Goal: Complete application form: Complete application form

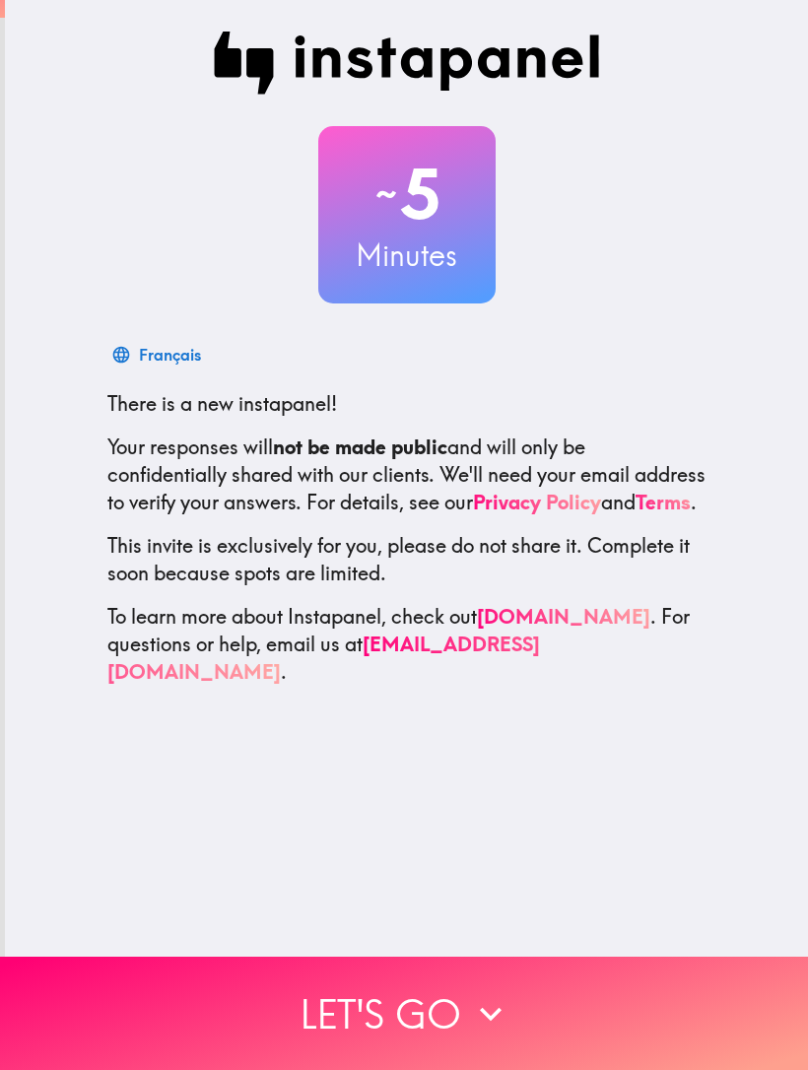
click at [677, 1034] on button "Let's go" at bounding box center [404, 1013] width 808 height 113
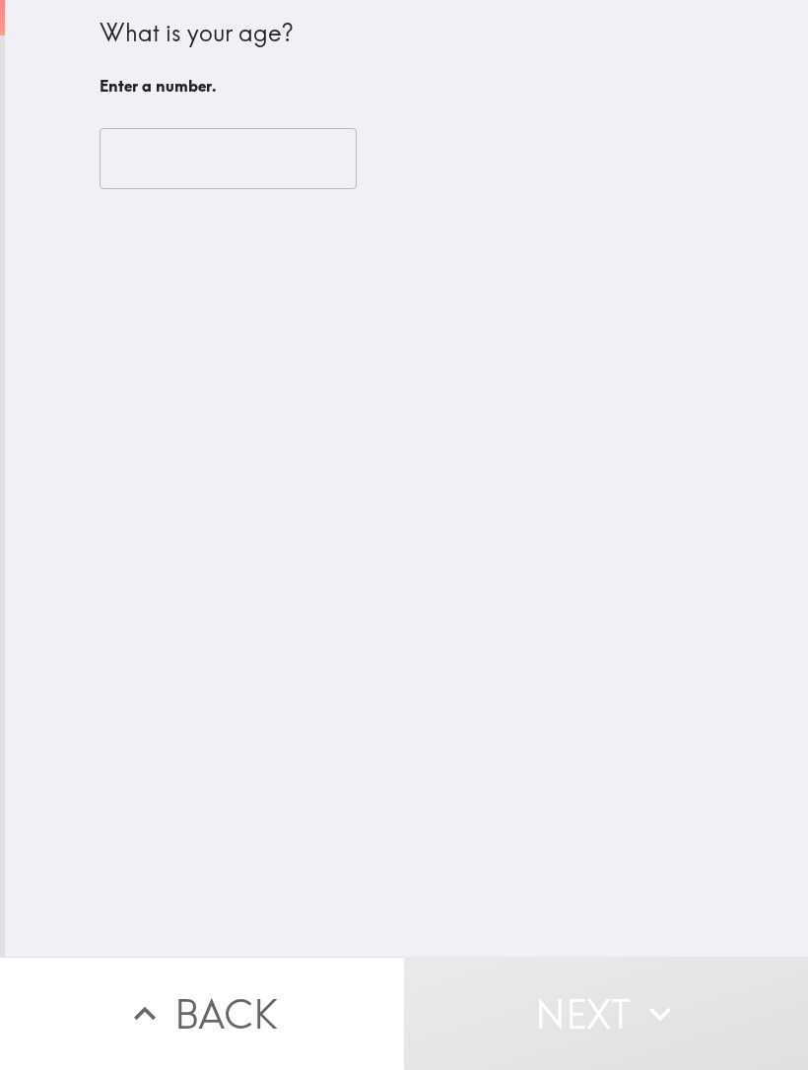
click at [326, 162] on input "number" at bounding box center [228, 158] width 257 height 61
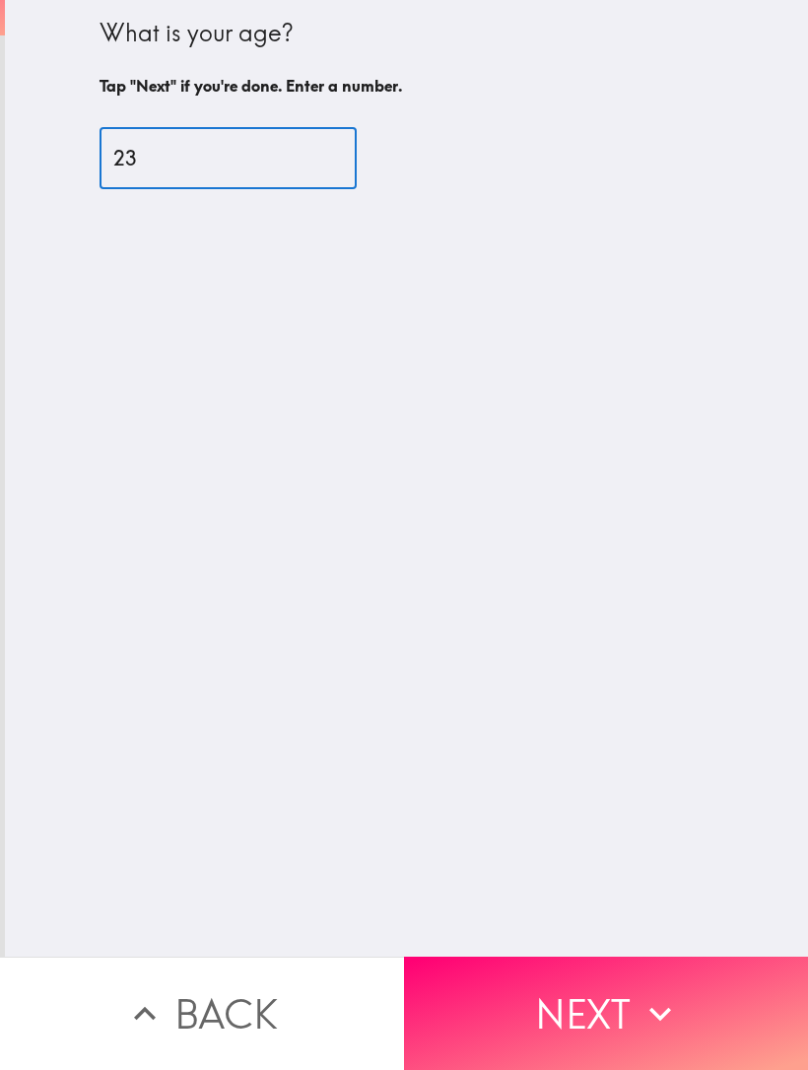
type input "23"
click at [759, 687] on div "What is your age? Tap "Next" if you're done. Enter a number. 23 ​" at bounding box center [406, 478] width 803 height 957
click at [601, 994] on button "Next" at bounding box center [606, 1013] width 404 height 113
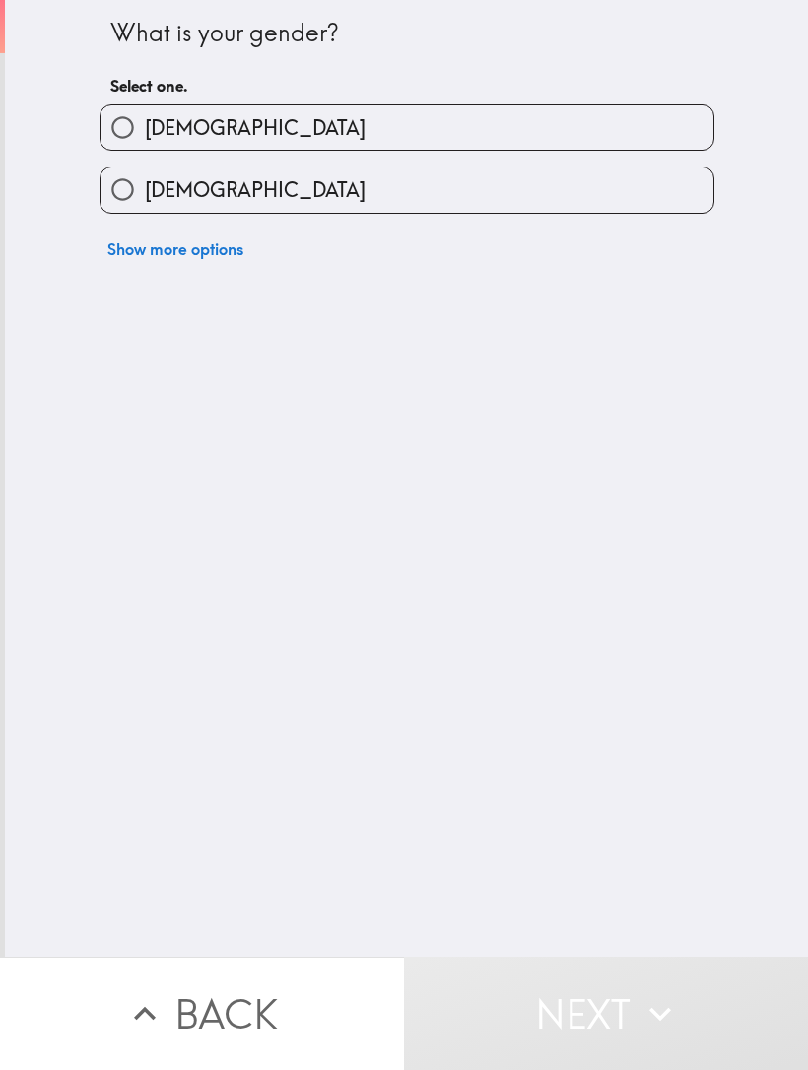
click at [549, 191] on label "[DEMOGRAPHIC_DATA]" at bounding box center [407, 190] width 613 height 44
click at [145, 191] on input "[DEMOGRAPHIC_DATA]" at bounding box center [123, 190] width 44 height 44
radio input "true"
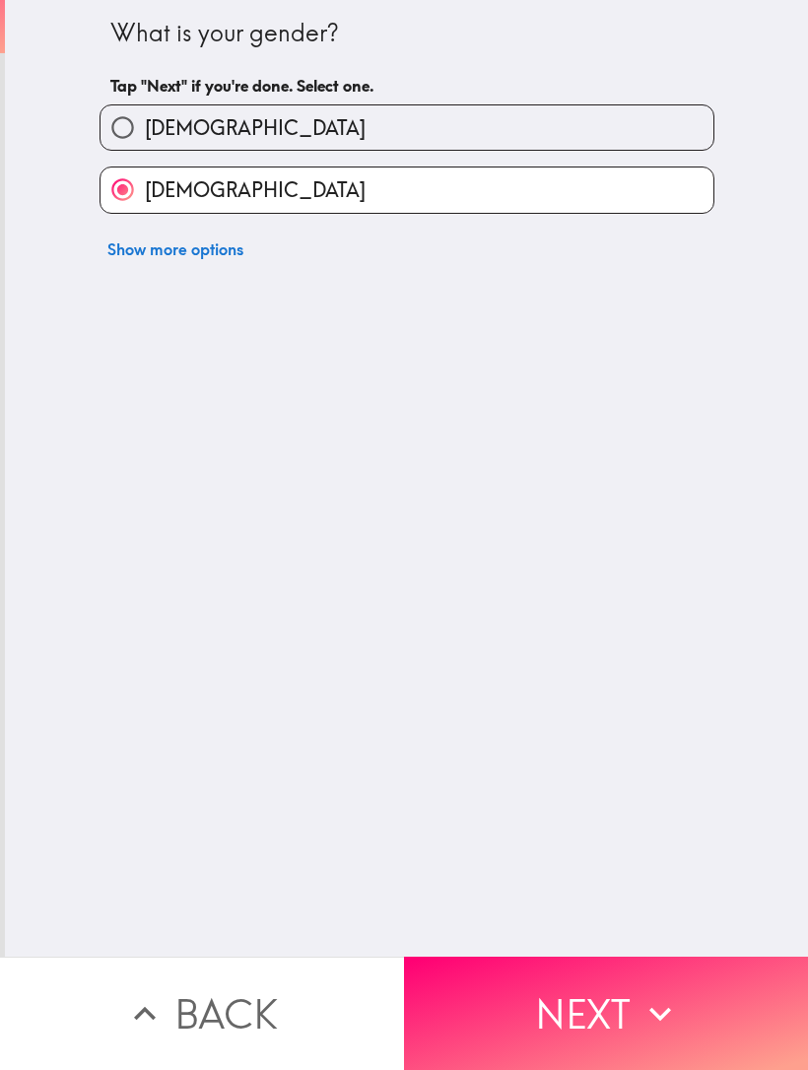
click at [601, 1018] on button "Next" at bounding box center [606, 1013] width 404 height 113
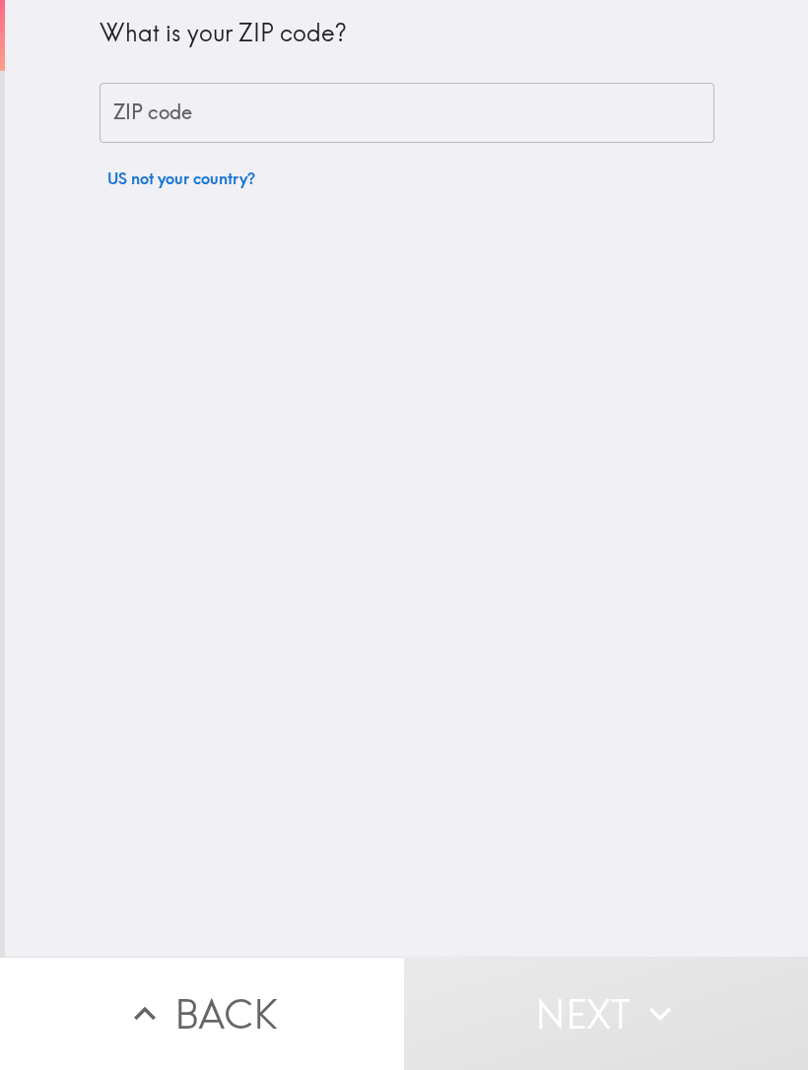
click at [645, 140] on input "ZIP code" at bounding box center [407, 113] width 615 height 61
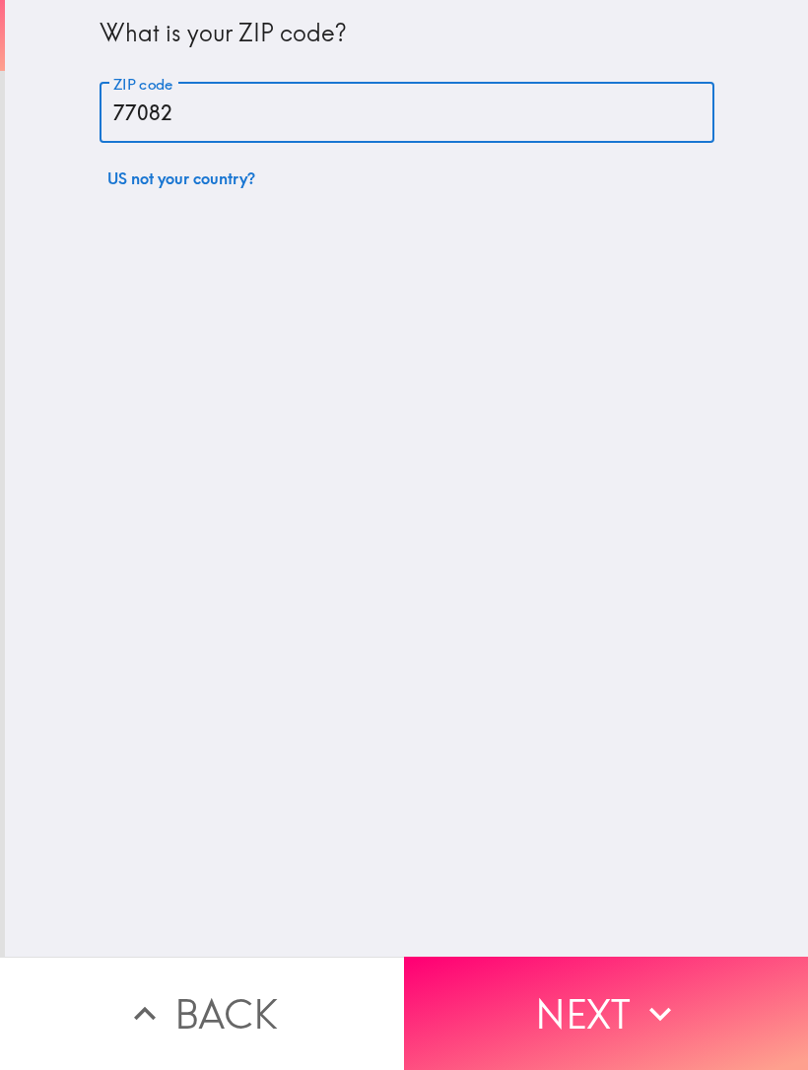
type input "77082"
click at [642, 1042] on button "Next" at bounding box center [606, 1013] width 404 height 113
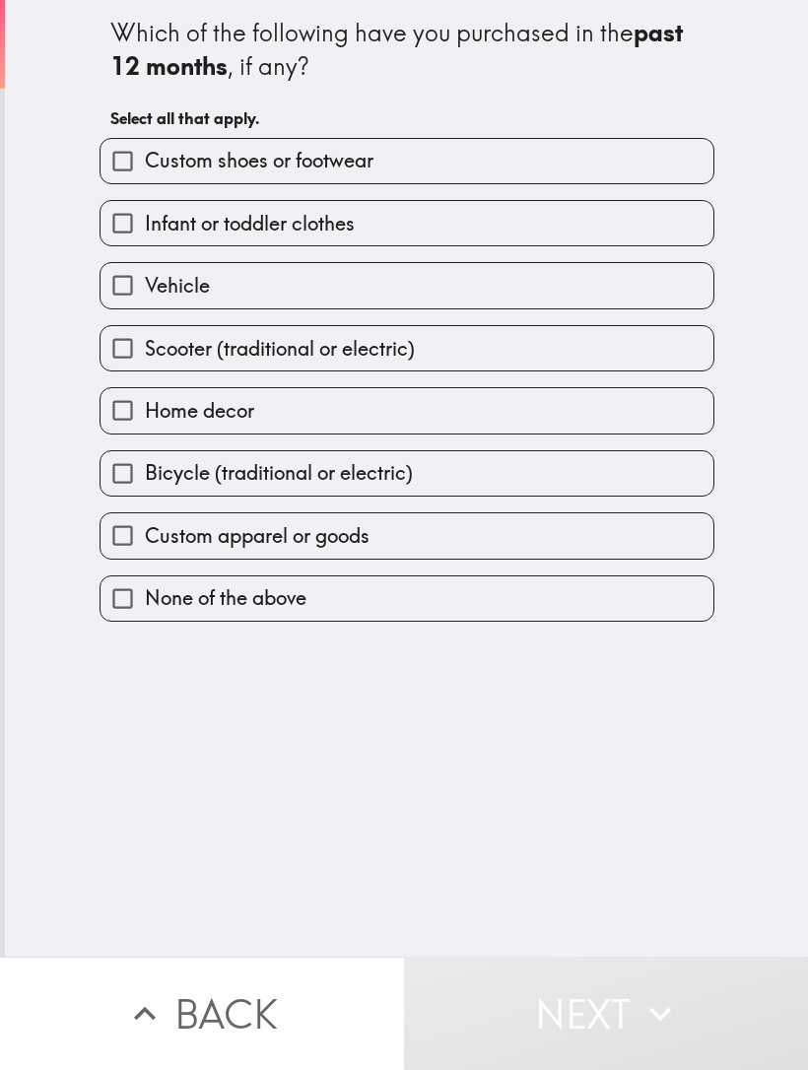
click at [621, 277] on label "Vehicle" at bounding box center [407, 285] width 613 height 44
click at [145, 277] on input "Vehicle" at bounding box center [123, 285] width 44 height 44
checkbox input "true"
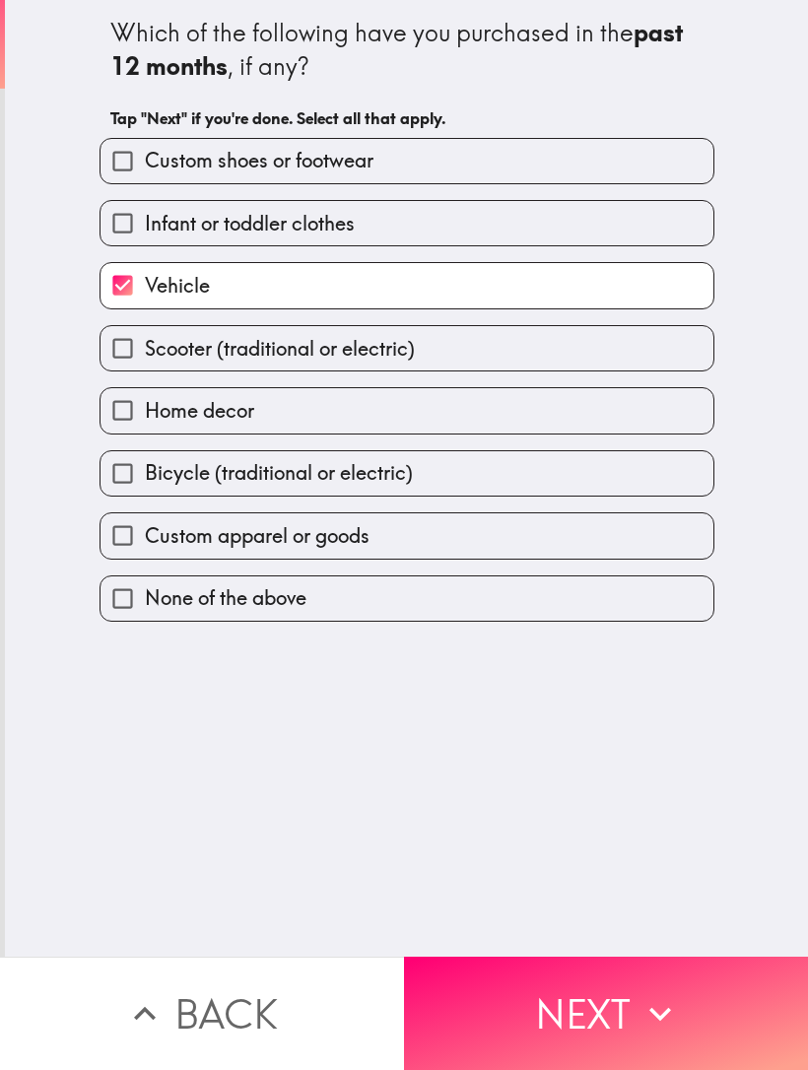
click at [514, 371] on label "Scooter (traditional or electric)" at bounding box center [407, 348] width 613 height 44
click at [145, 371] on input "Scooter (traditional or electric)" at bounding box center [123, 348] width 44 height 44
checkbox input "true"
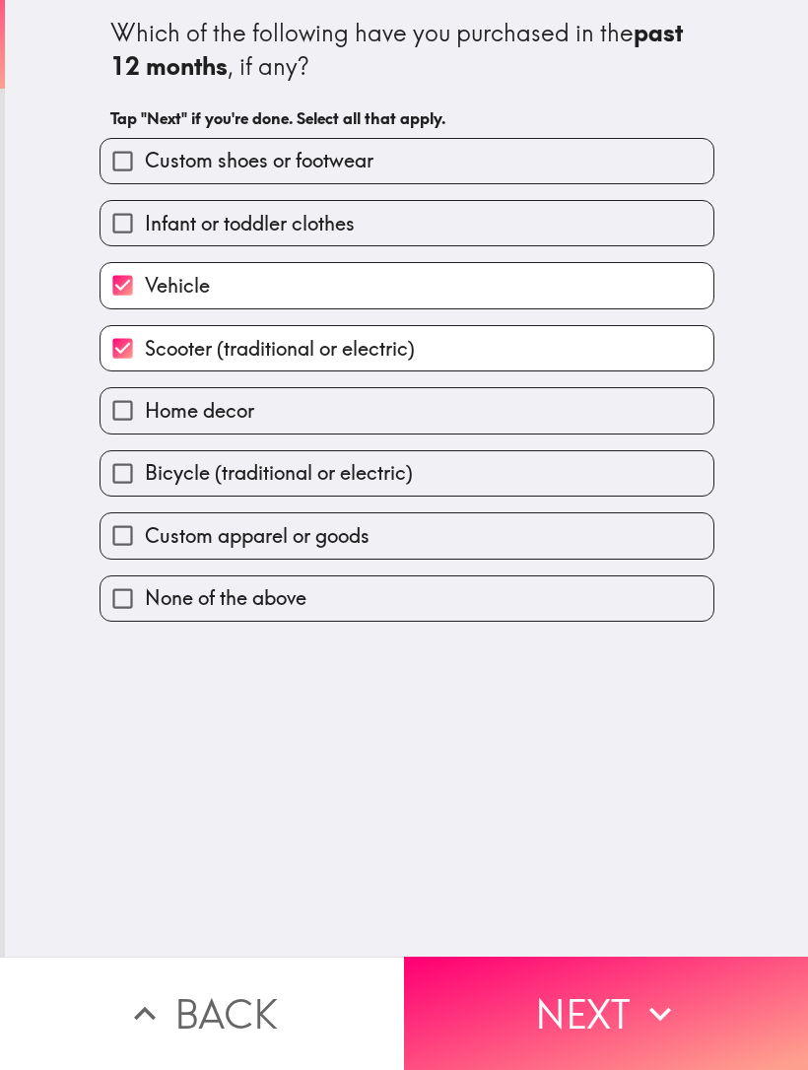
click at [448, 495] on label "Bicycle (traditional or electric)" at bounding box center [407, 473] width 613 height 44
click at [145, 495] on input "Bicycle (traditional or electric)" at bounding box center [123, 473] width 44 height 44
checkbox input "true"
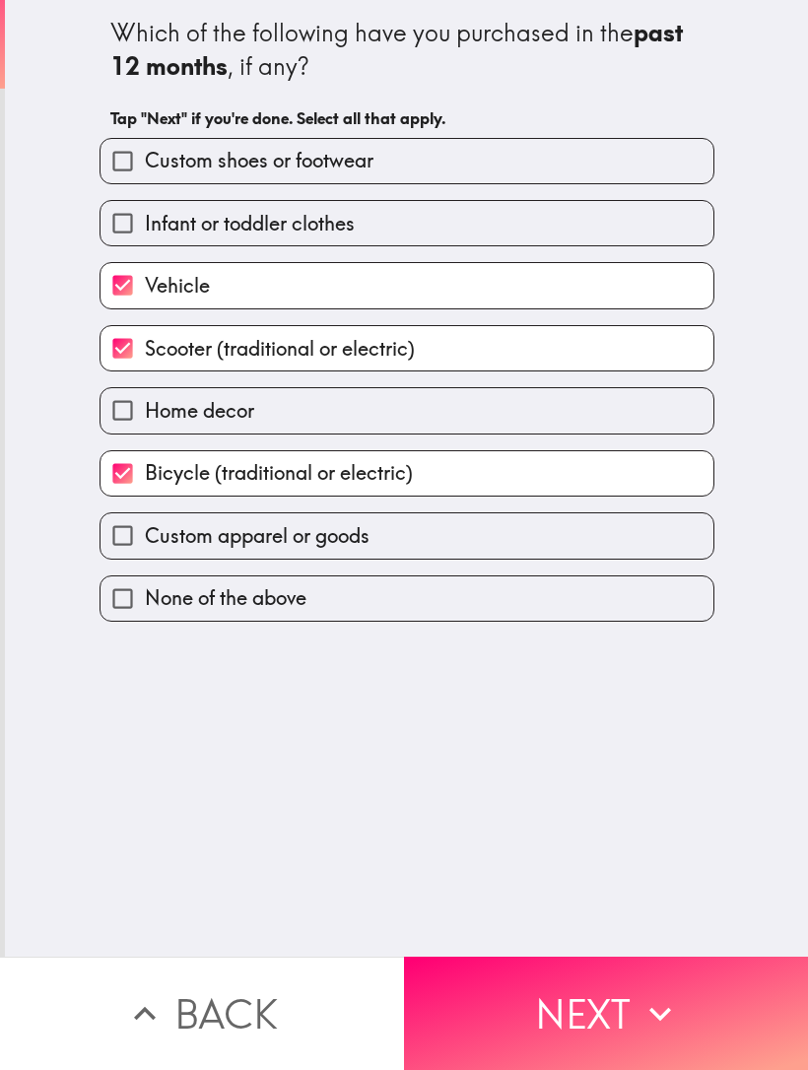
click at [443, 518] on label "Custom apparel or goods" at bounding box center [407, 535] width 613 height 44
click at [145, 518] on input "Custom apparel or goods" at bounding box center [123, 535] width 44 height 44
checkbox input "true"
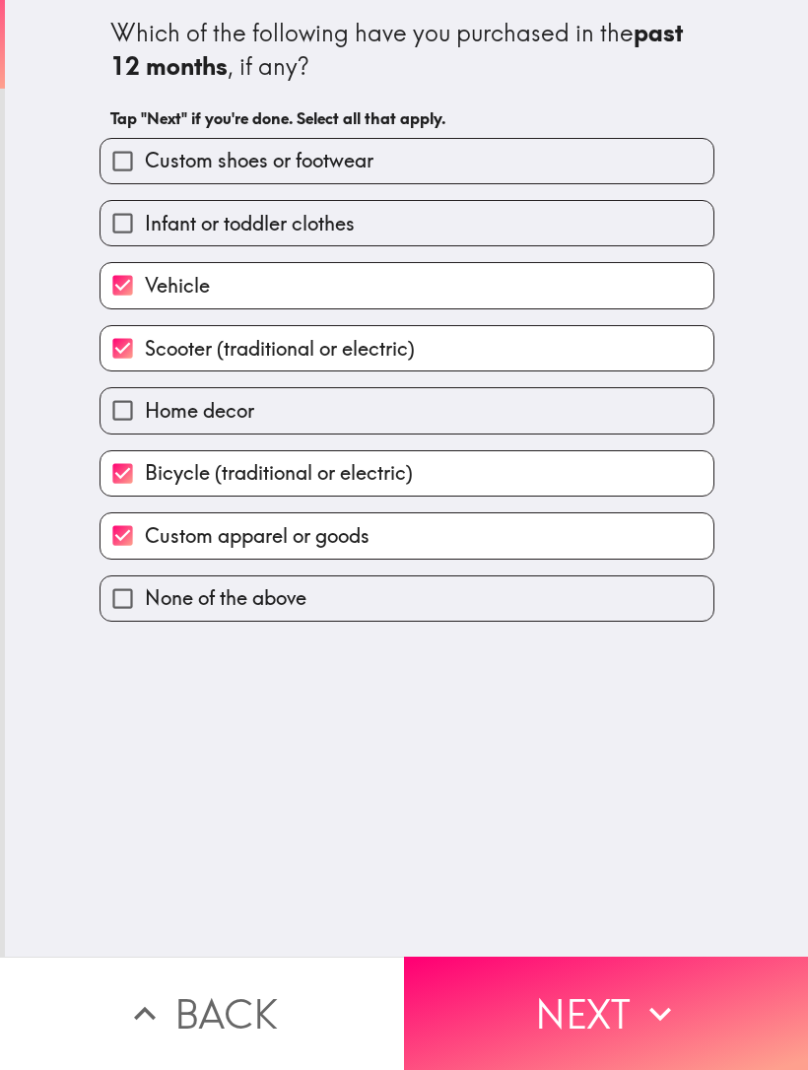
click at [479, 420] on label "Home decor" at bounding box center [407, 410] width 613 height 44
click at [145, 420] on input "Home decor" at bounding box center [123, 410] width 44 height 44
checkbox input "true"
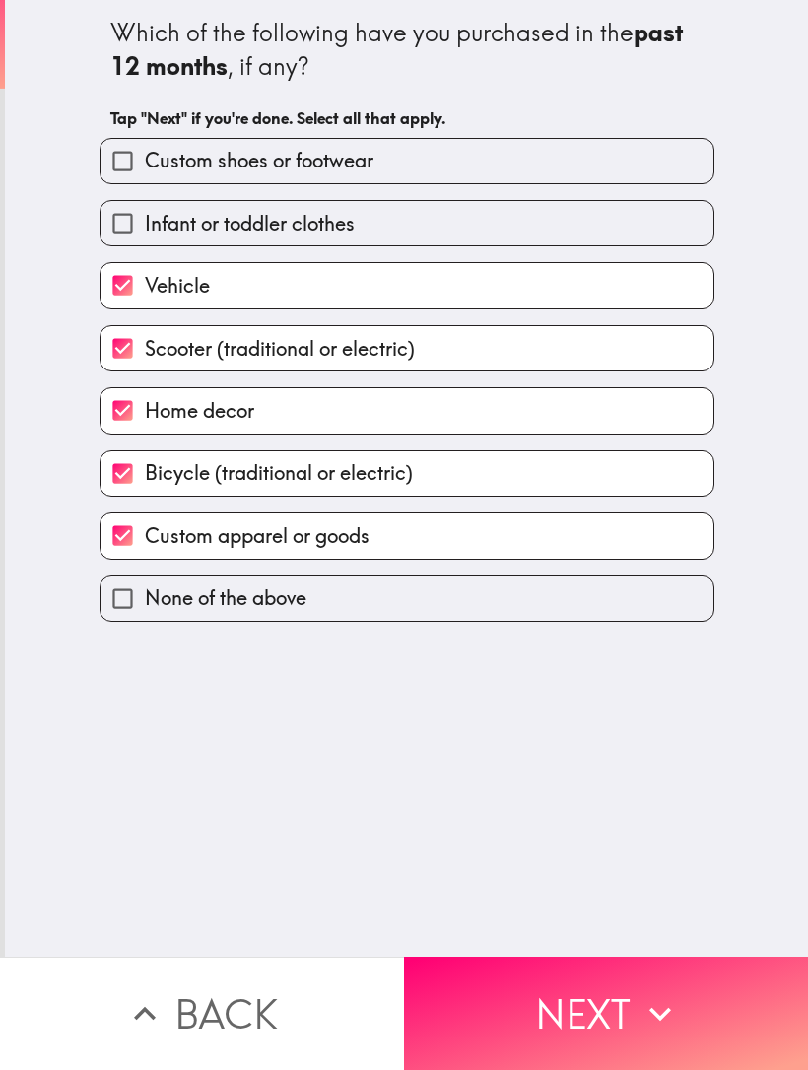
click at [589, 225] on label "Infant or toddler clothes" at bounding box center [407, 223] width 613 height 44
click at [145, 225] on input "Infant or toddler clothes" at bounding box center [123, 223] width 44 height 44
checkbox input "true"
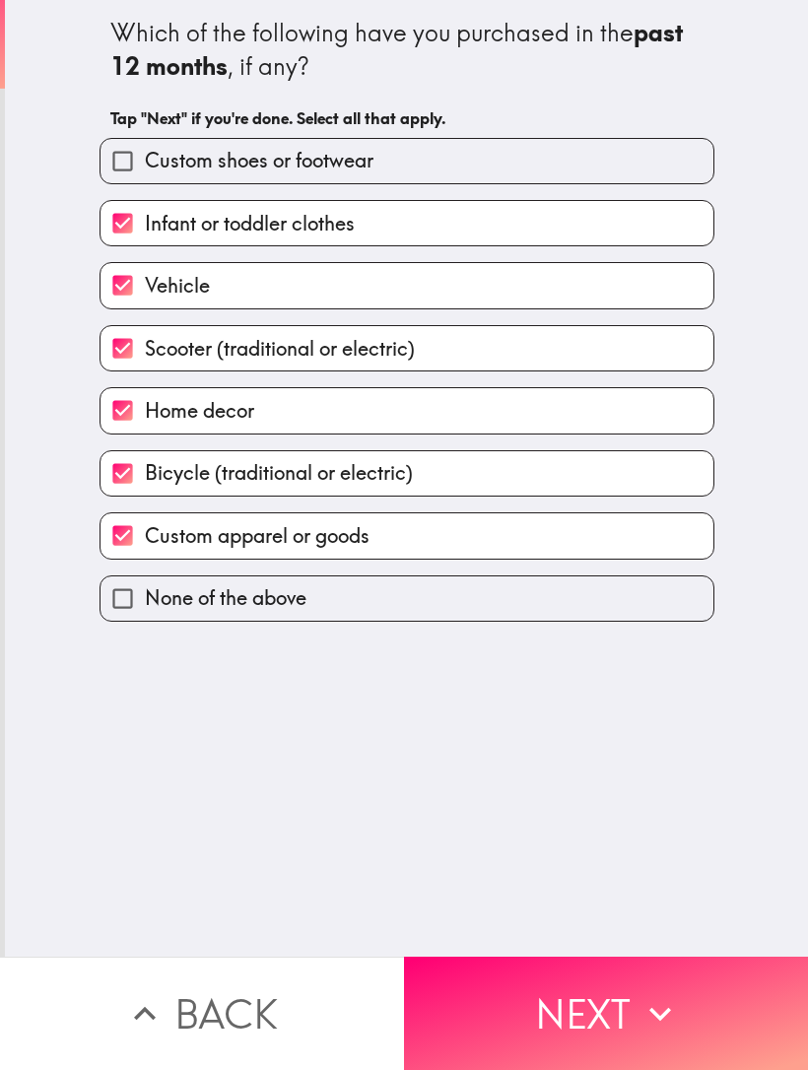
click at [689, 1018] on button "Next" at bounding box center [606, 1013] width 404 height 113
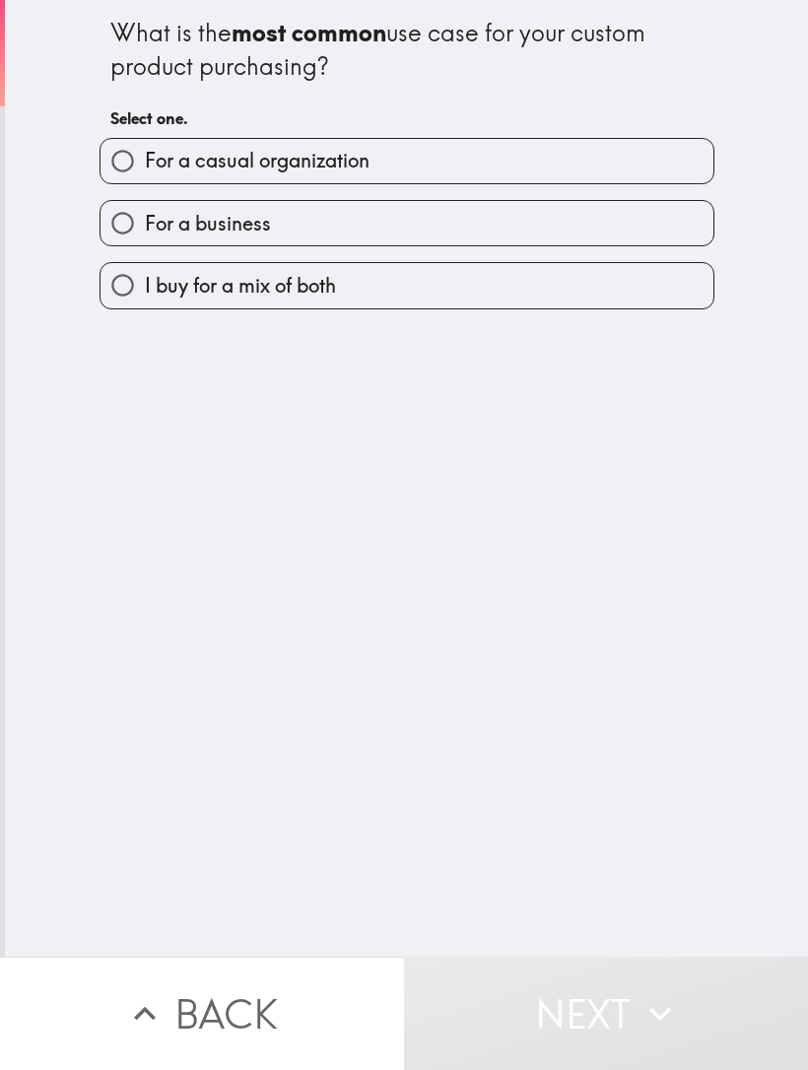
click at [570, 969] on button "Next" at bounding box center [606, 1013] width 404 height 113
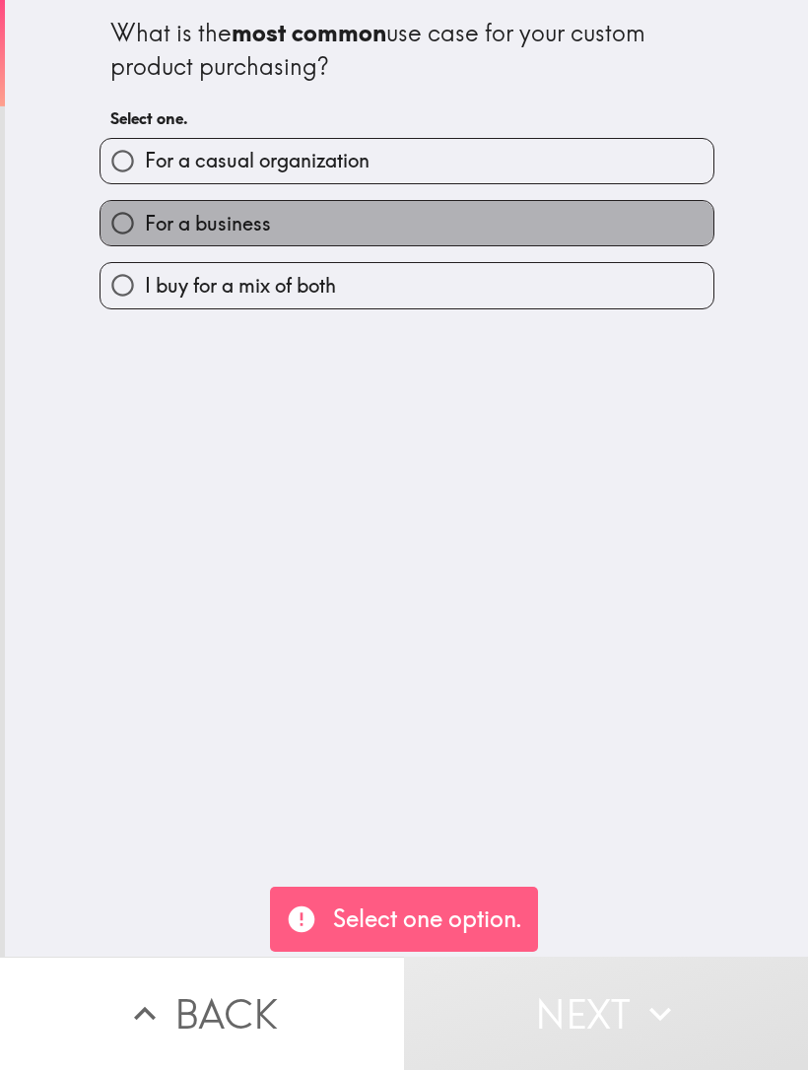
click at [622, 239] on label "For a business" at bounding box center [407, 223] width 613 height 44
click at [145, 239] on input "For a business" at bounding box center [123, 223] width 44 height 44
radio input "true"
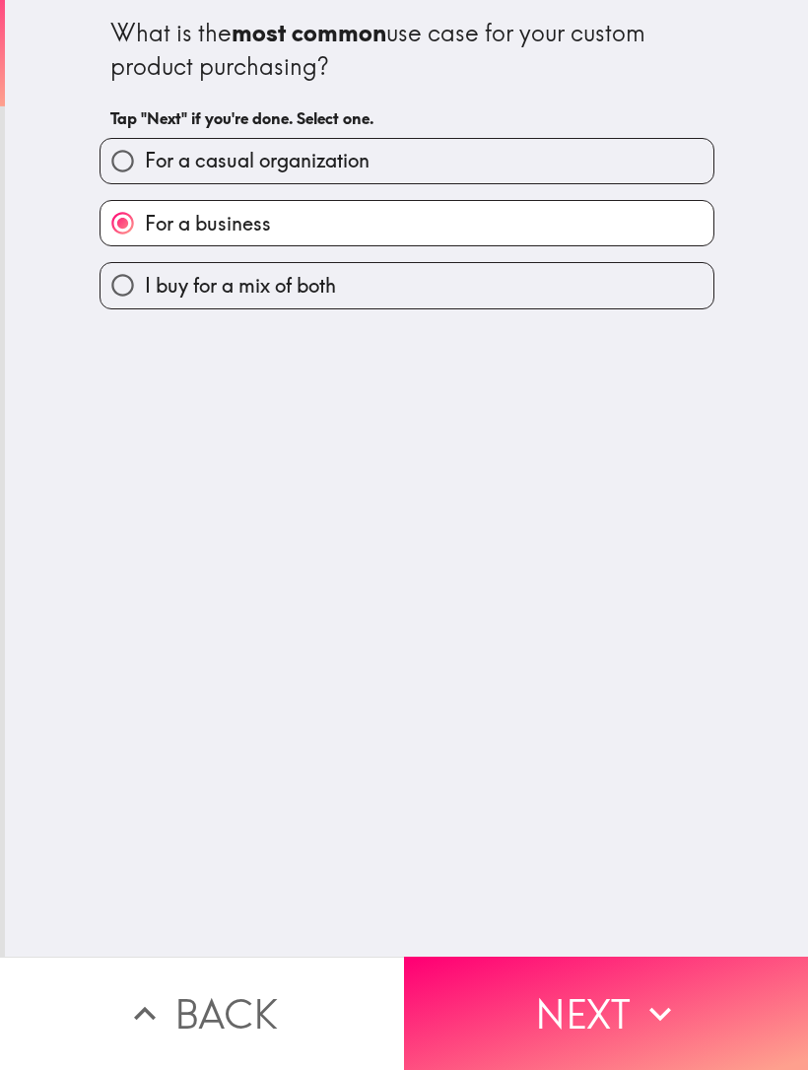
click at [590, 1022] on button "Next" at bounding box center [606, 1013] width 404 height 113
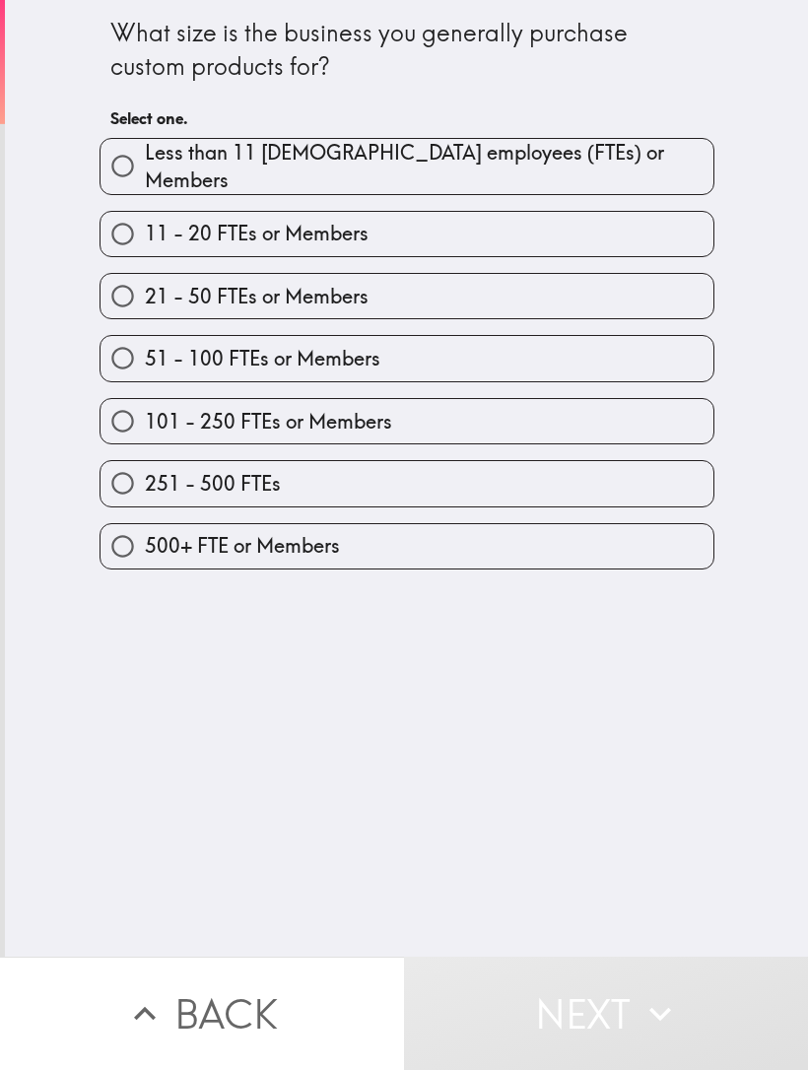
click at [357, 288] on span "21 - 50 FTEs or Members" at bounding box center [257, 297] width 224 height 28
click at [145, 288] on input "21 - 50 FTEs or Members" at bounding box center [123, 296] width 44 height 44
radio input "true"
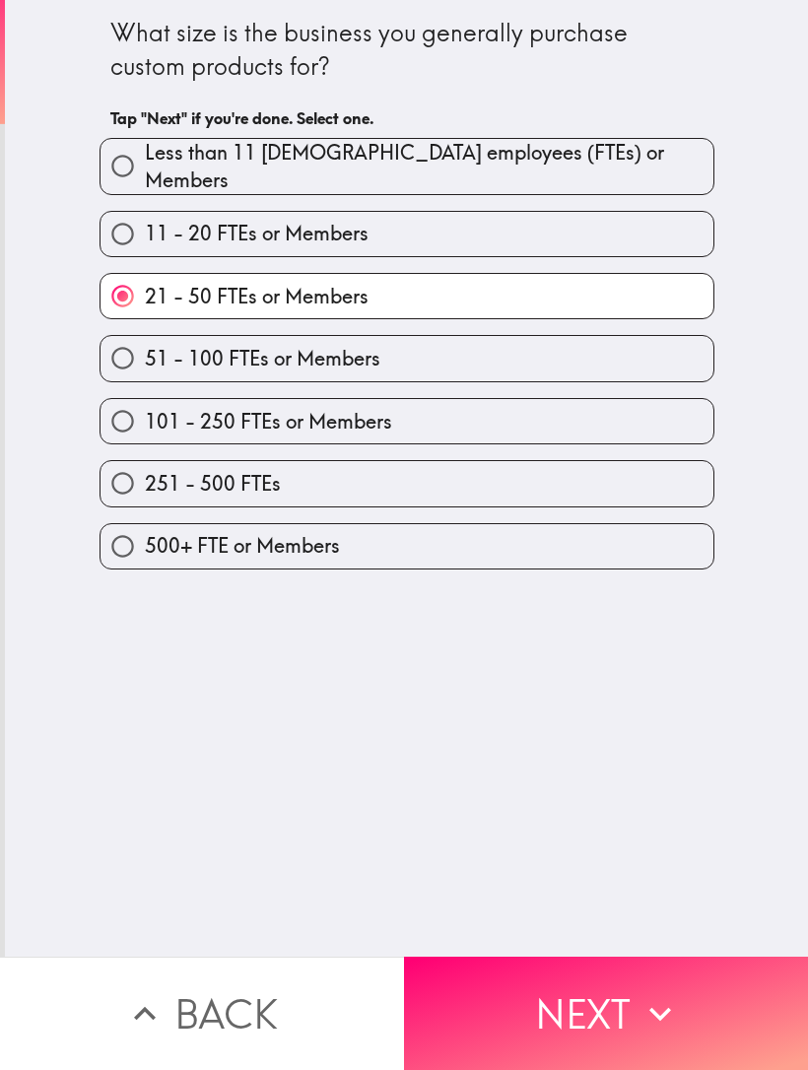
click at [513, 362] on label "51 - 100 FTEs or Members" at bounding box center [407, 358] width 613 height 44
click at [145, 362] on input "51 - 100 FTEs or Members" at bounding box center [123, 358] width 44 height 44
radio input "true"
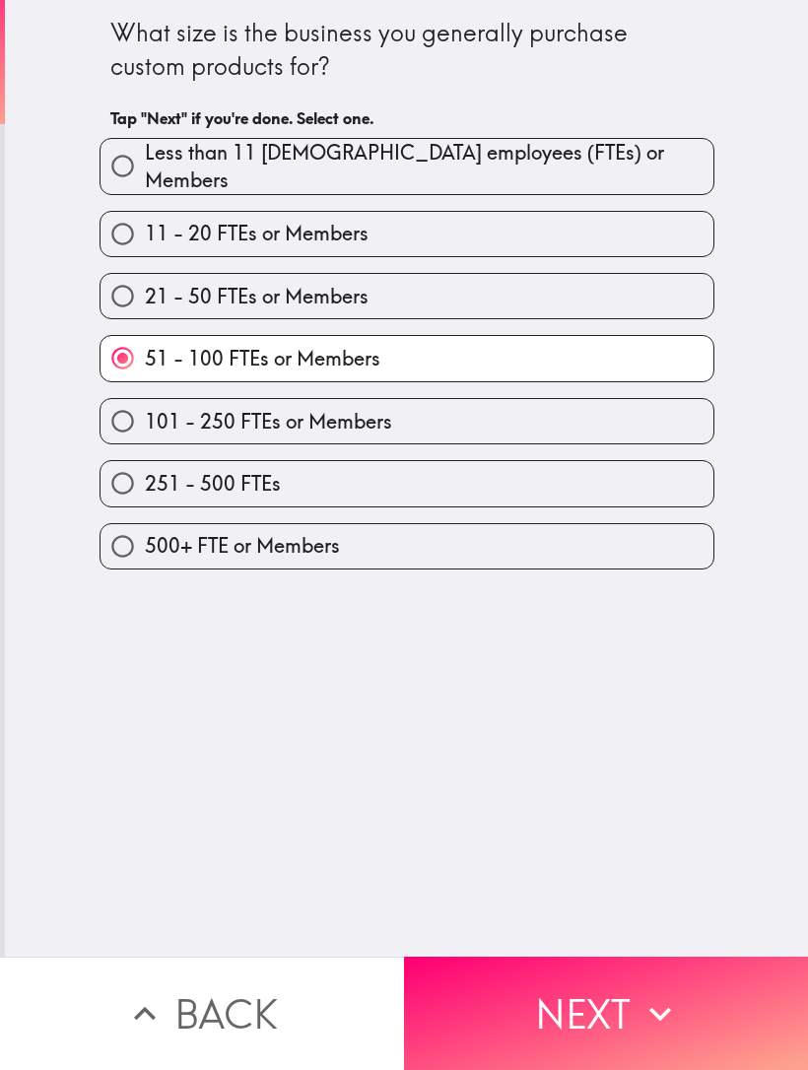
click at [582, 1034] on button "Next" at bounding box center [606, 1013] width 404 height 113
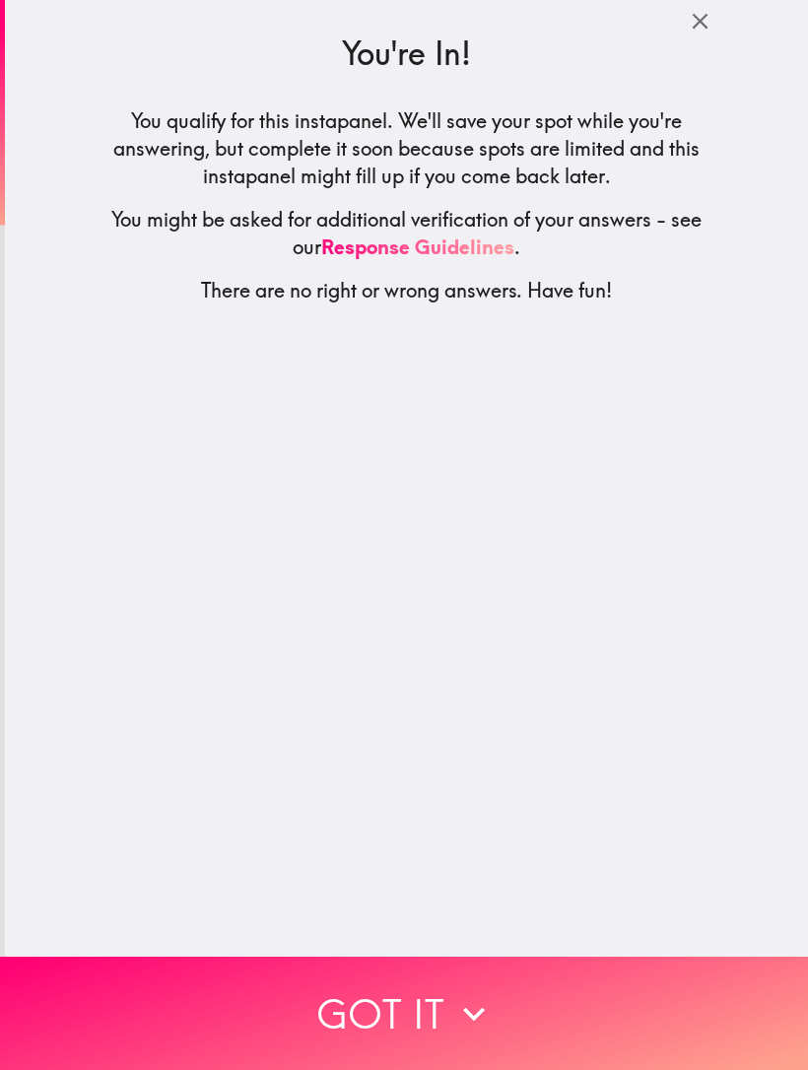
click at [598, 993] on button "Got it" at bounding box center [404, 1013] width 808 height 113
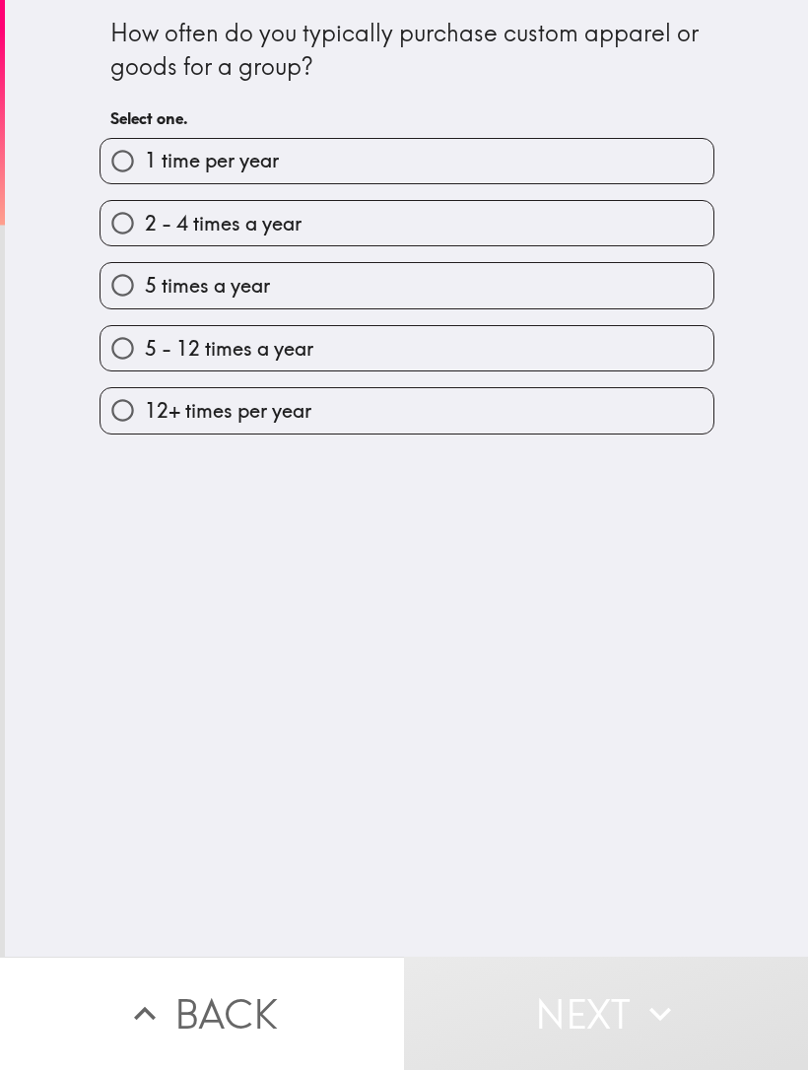
click at [604, 240] on label "2 - 4 times a year" at bounding box center [407, 223] width 613 height 44
click at [145, 240] on input "2 - 4 times a year" at bounding box center [123, 223] width 44 height 44
radio input "true"
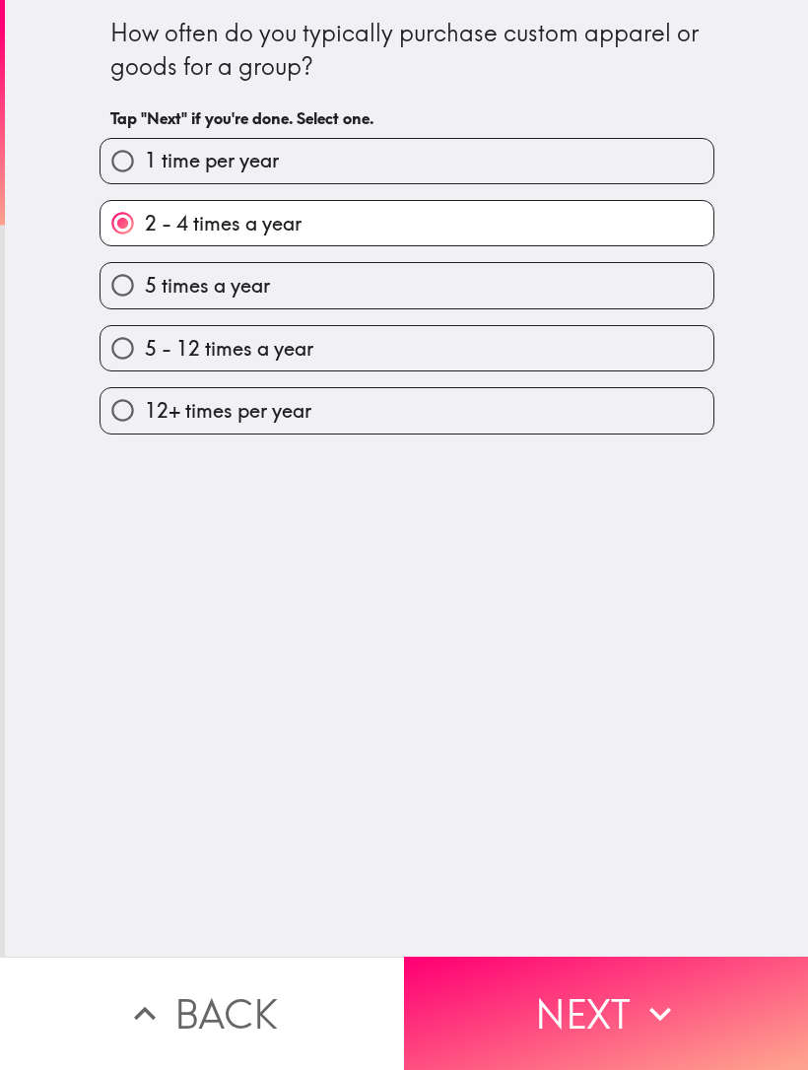
click at [674, 1014] on icon "button" at bounding box center [660, 1013] width 43 height 43
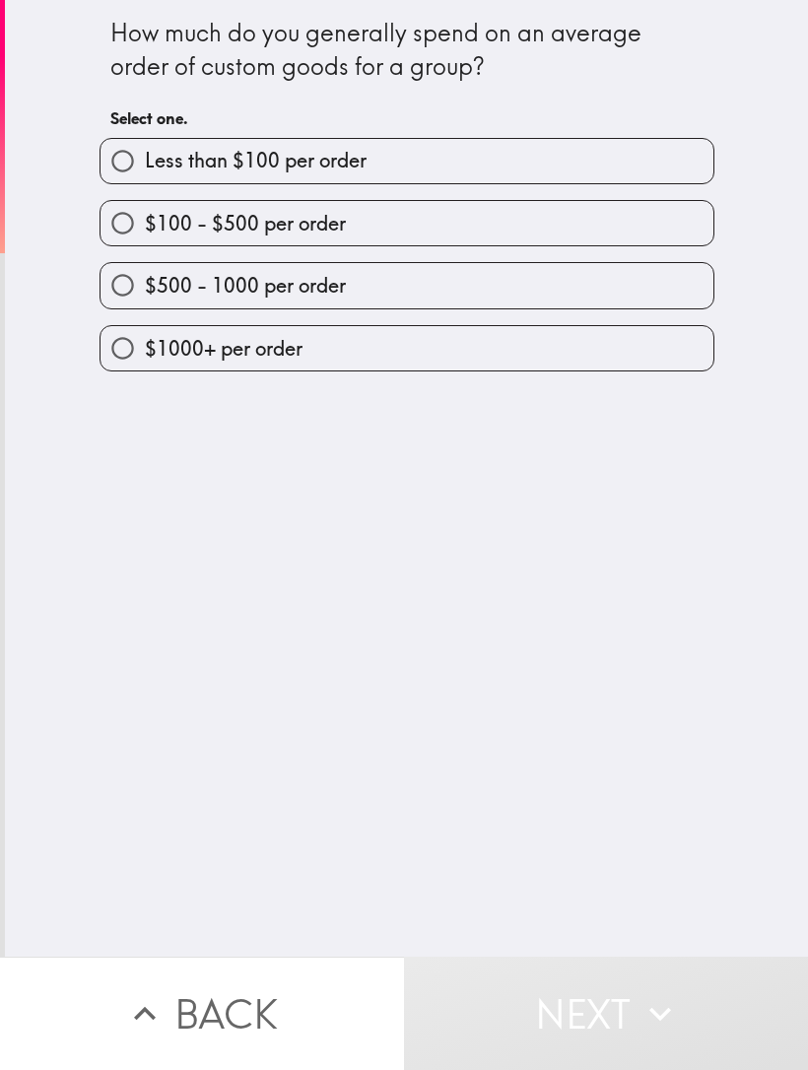
click at [538, 300] on label "$500 - 1000 per order" at bounding box center [407, 285] width 613 height 44
click at [145, 300] on input "$500 - 1000 per order" at bounding box center [123, 285] width 44 height 44
radio input "true"
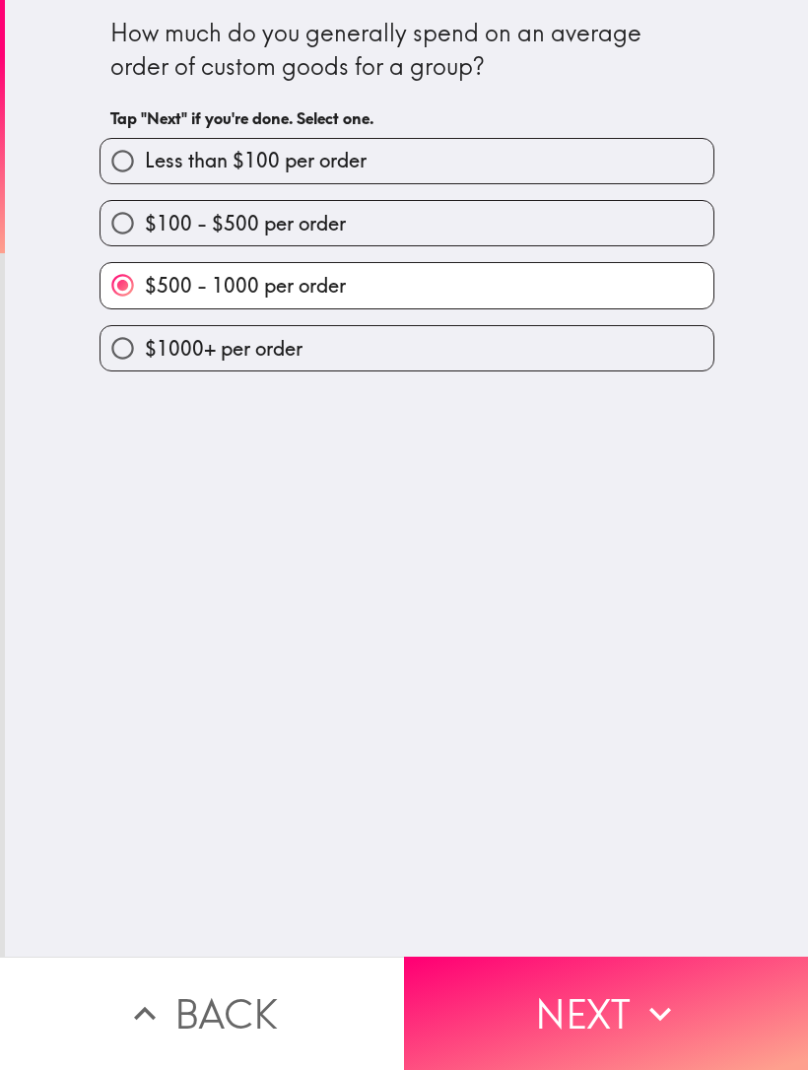
click at [624, 1023] on button "Next" at bounding box center [606, 1013] width 404 height 113
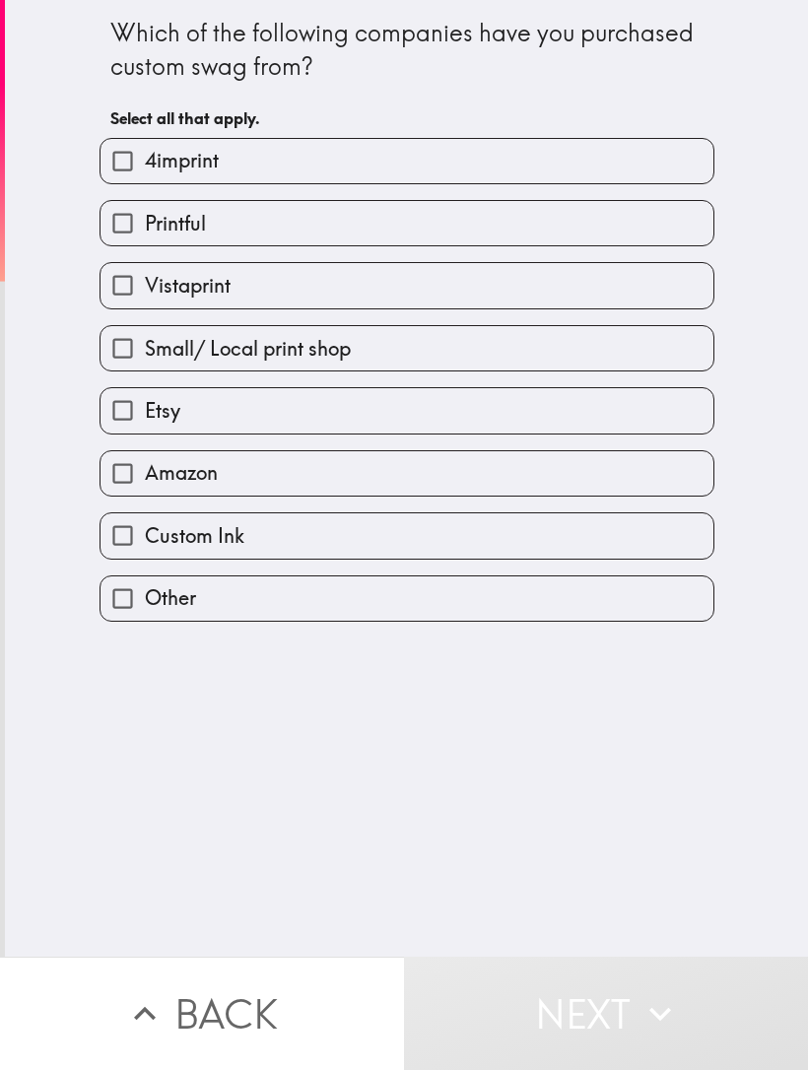
click at [638, 287] on label "Vistaprint" at bounding box center [407, 285] width 613 height 44
click at [145, 287] on input "Vistaprint" at bounding box center [123, 285] width 44 height 44
checkbox input "true"
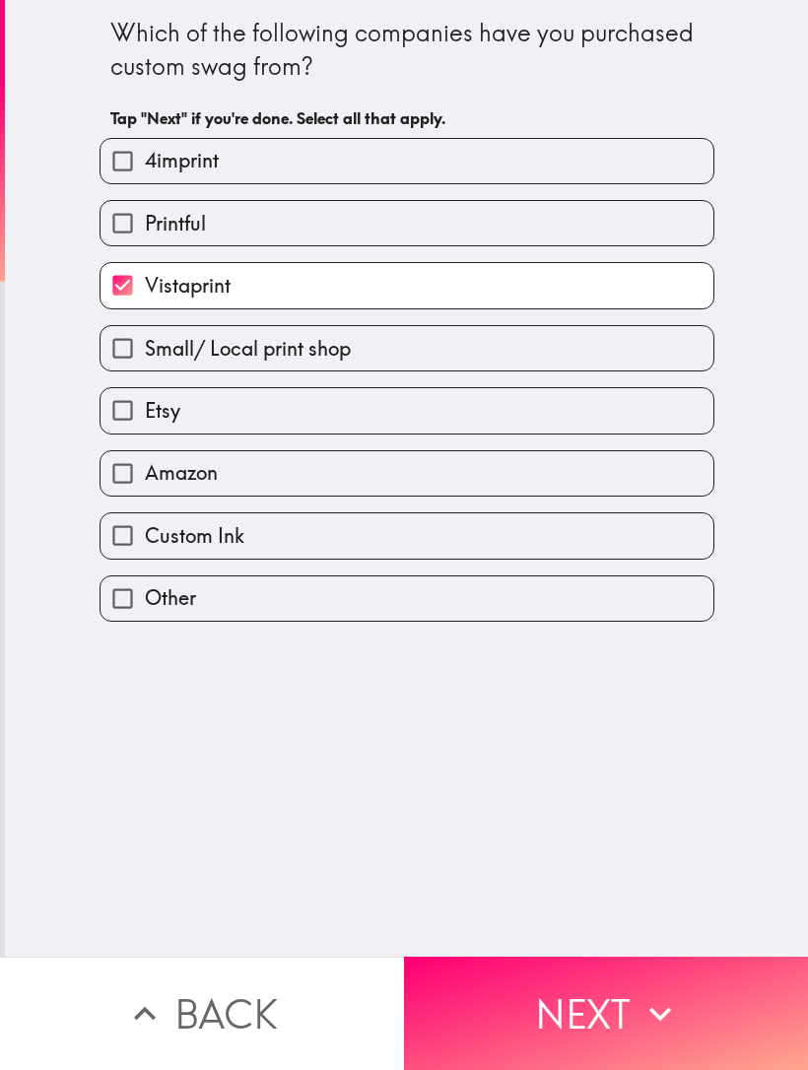
click at [543, 466] on label "Amazon" at bounding box center [407, 473] width 613 height 44
click at [145, 466] on input "Amazon" at bounding box center [123, 473] width 44 height 44
checkbox input "true"
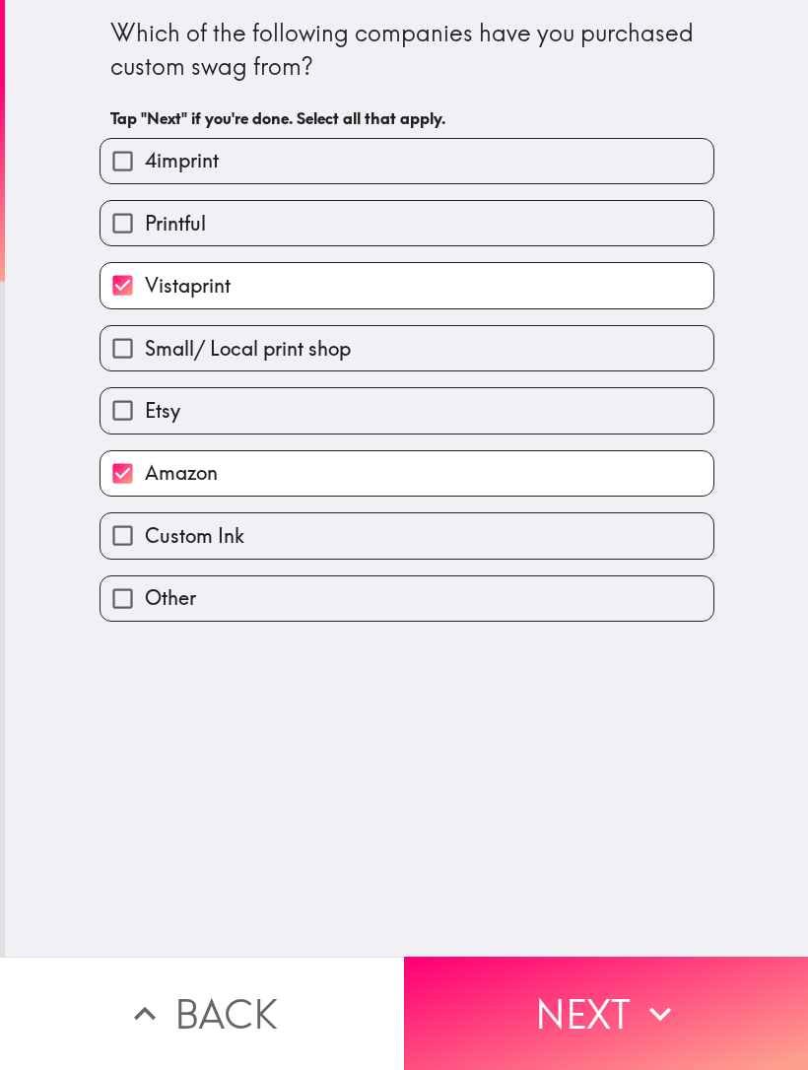
click at [488, 411] on label "Etsy" at bounding box center [407, 410] width 613 height 44
click at [145, 411] on input "Etsy" at bounding box center [123, 410] width 44 height 44
checkbox input "true"
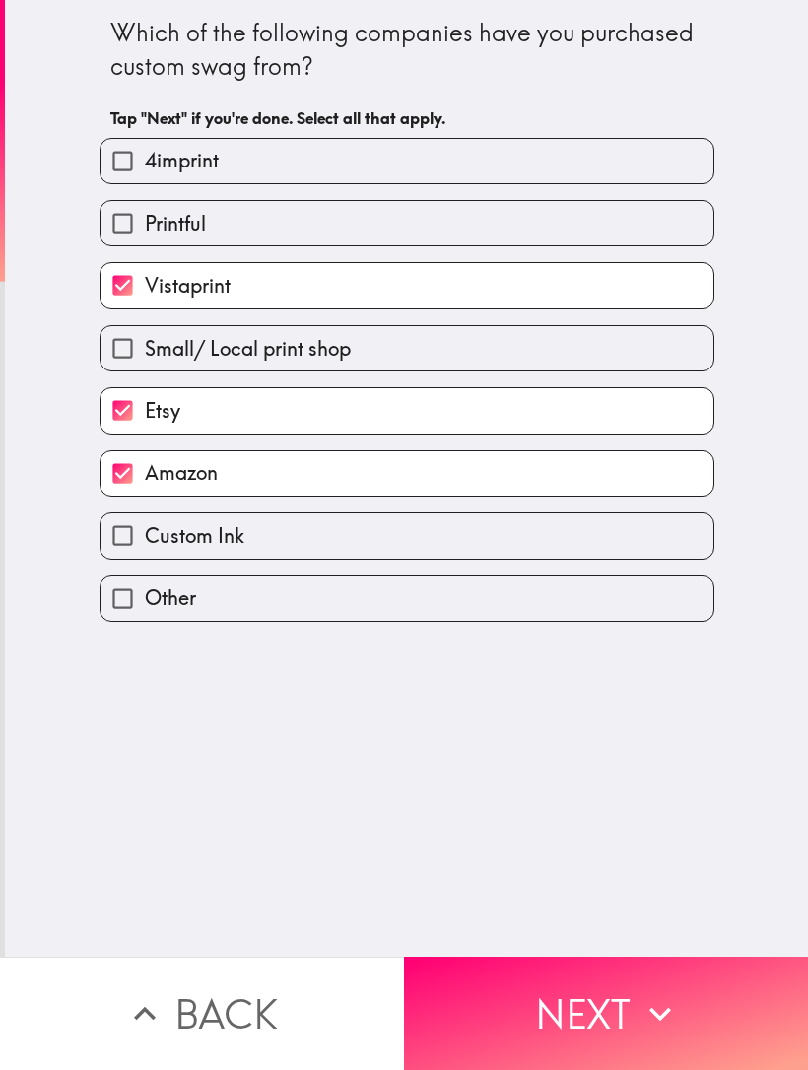
click at [610, 1031] on button "Next" at bounding box center [606, 1013] width 404 height 113
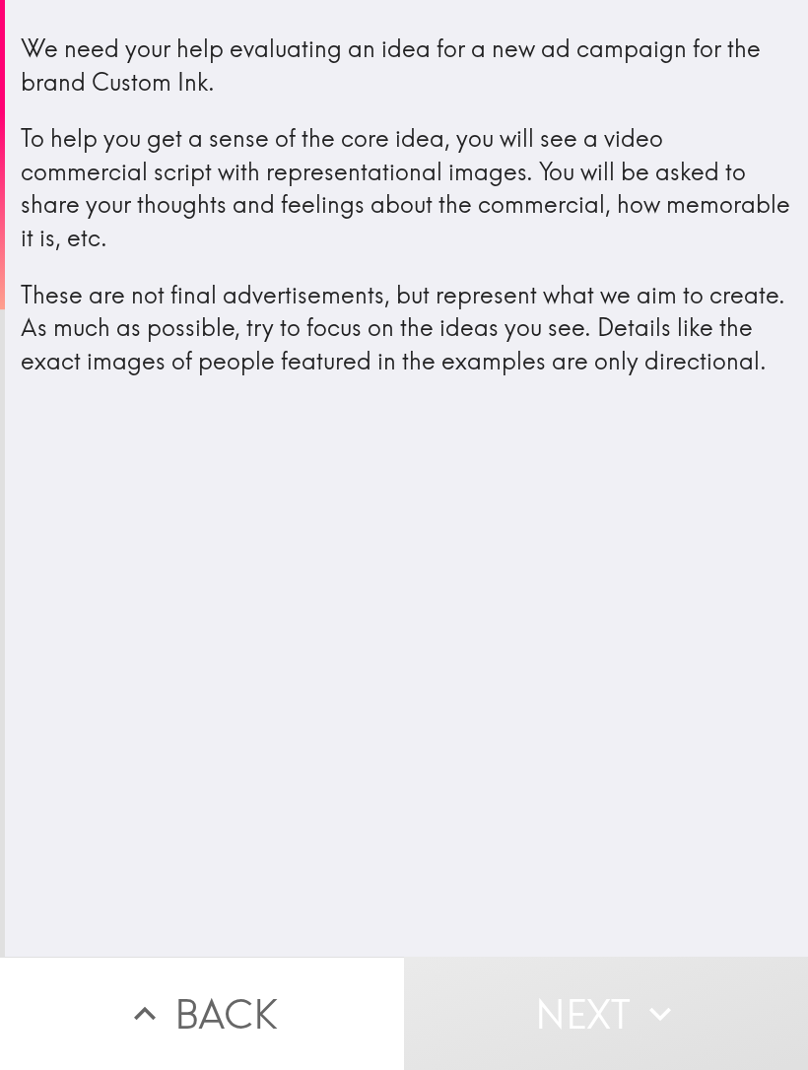
click at [604, 1005] on button "Next" at bounding box center [606, 1013] width 404 height 113
click at [531, 937] on div "We need your help evaluating an idea for a new ad campaign for the brand Custom…" at bounding box center [406, 478] width 803 height 957
click at [662, 424] on div "We need your help evaluating an idea for a new ad campaign for the brand Custom…" at bounding box center [406, 225] width 803 height 418
click at [576, 1003] on button "Next" at bounding box center [606, 1013] width 404 height 113
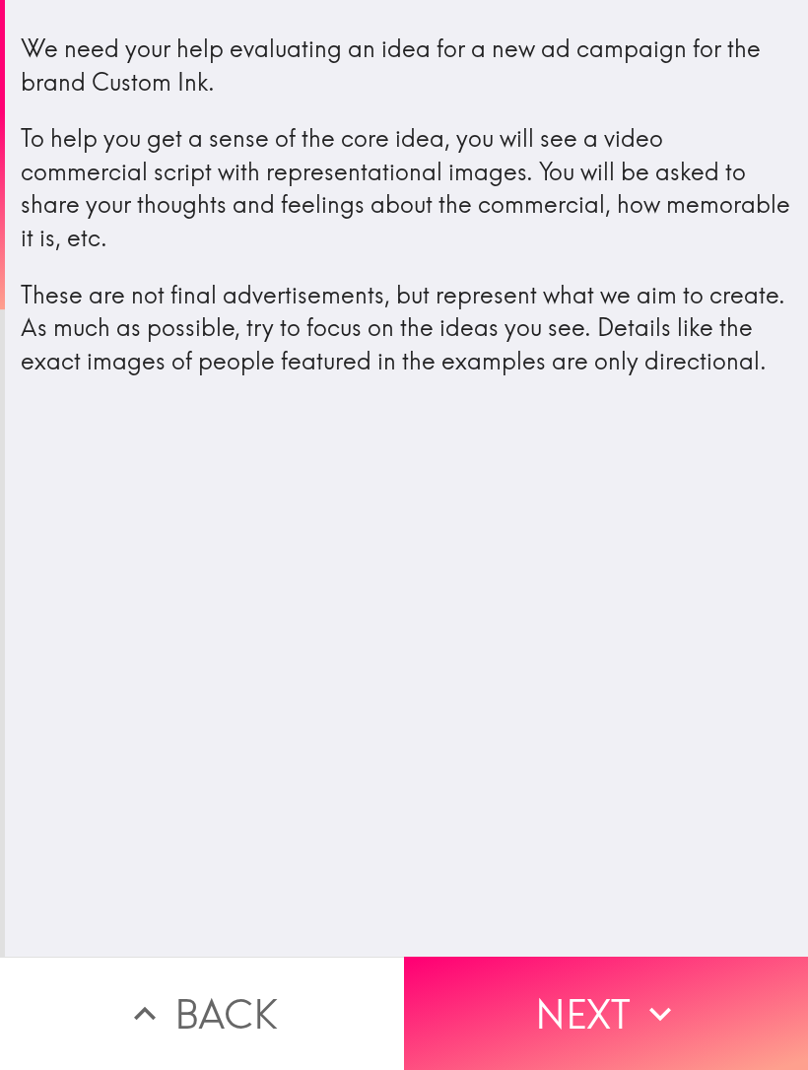
click at [576, 1009] on button "Next" at bounding box center [606, 1013] width 404 height 113
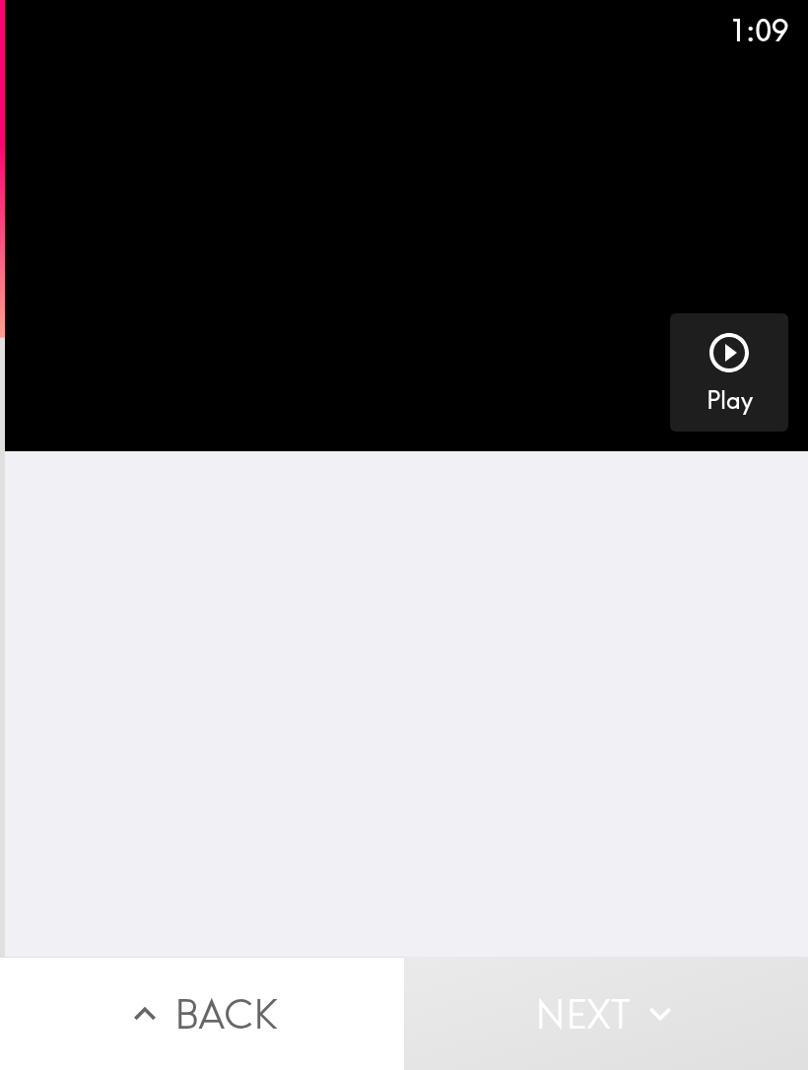
click at [751, 364] on icon "button" at bounding box center [729, 352] width 47 height 47
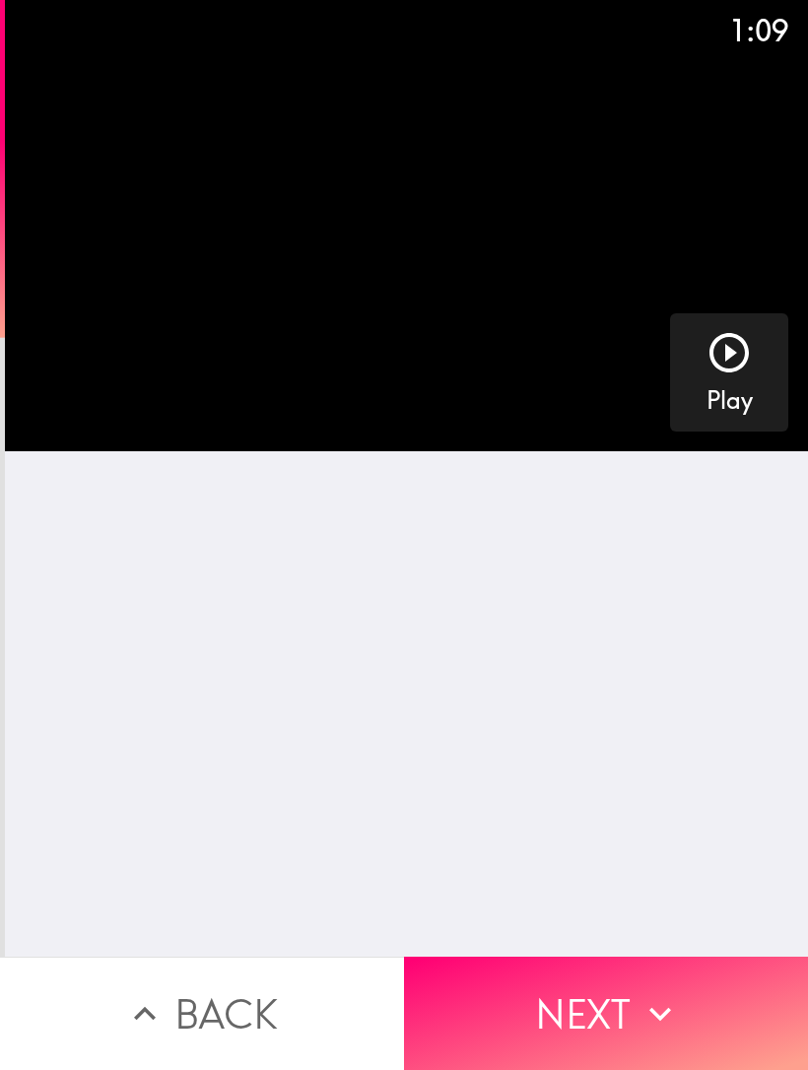
click at [662, 996] on icon "button" at bounding box center [660, 1013] width 43 height 43
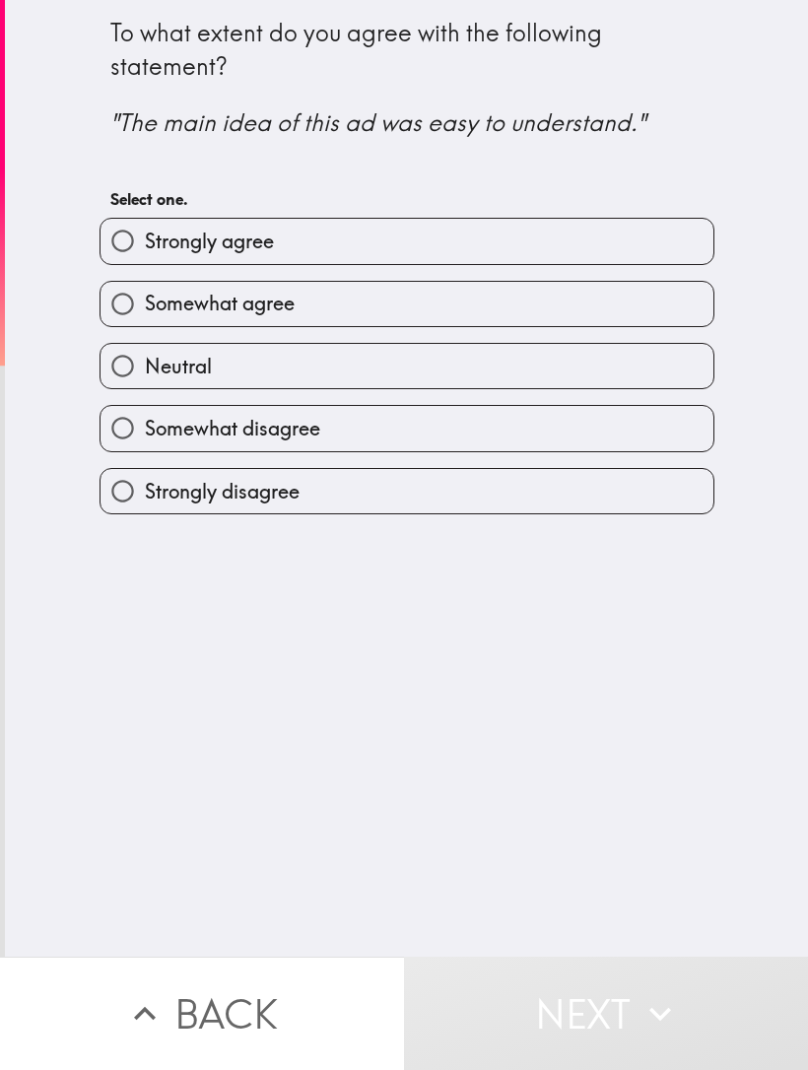
click at [575, 237] on label "Strongly agree" at bounding box center [407, 241] width 613 height 44
click at [145, 237] on input "Strongly agree" at bounding box center [123, 241] width 44 height 44
radio input "true"
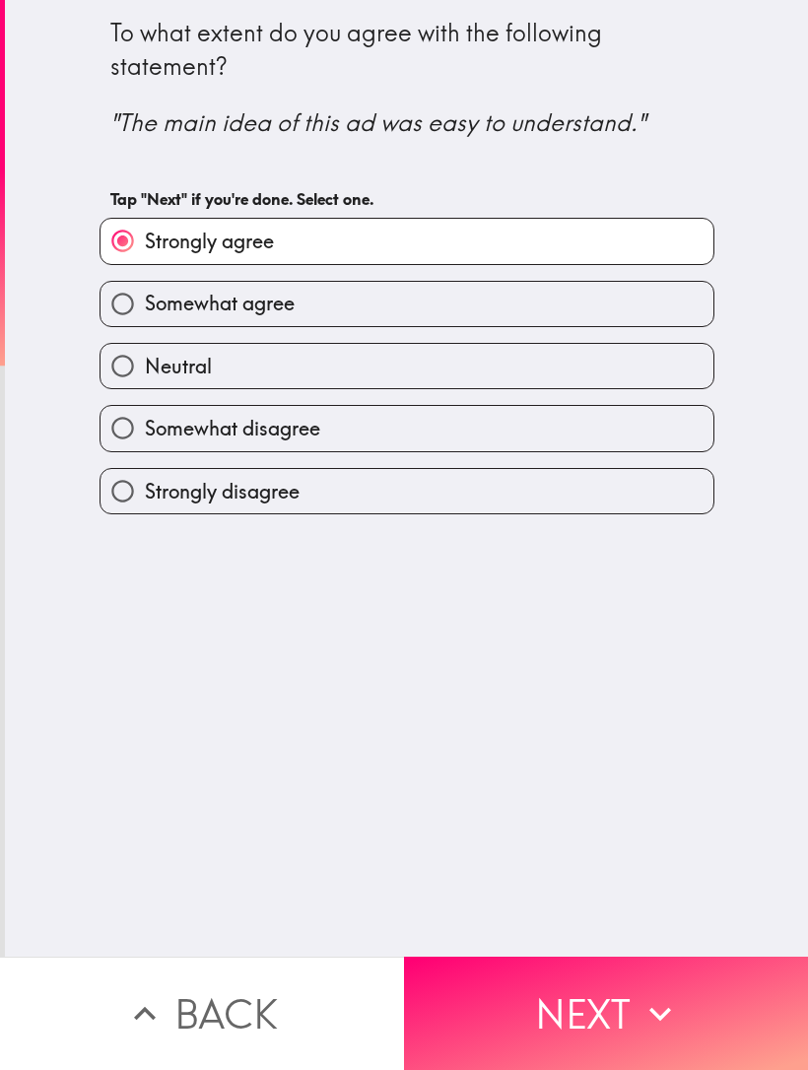
click at [640, 1009] on icon "button" at bounding box center [660, 1013] width 43 height 43
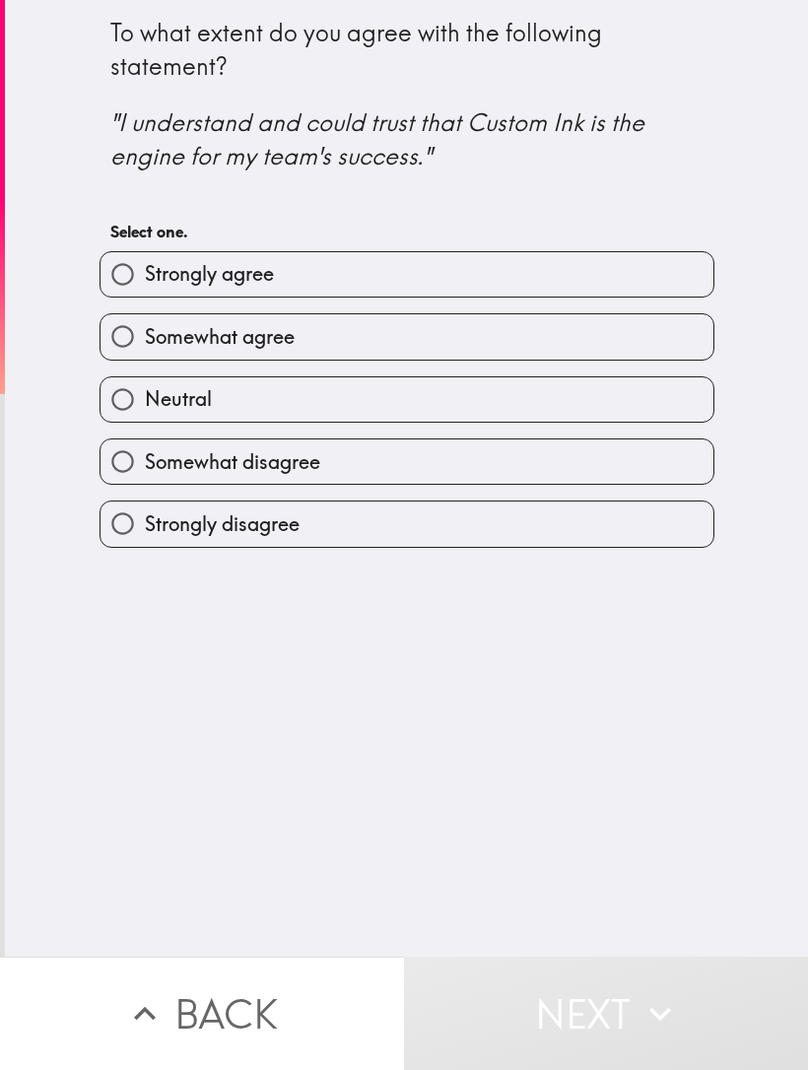
click at [326, 284] on label "Strongly agree" at bounding box center [407, 274] width 613 height 44
click at [145, 284] on input "Strongly agree" at bounding box center [123, 274] width 44 height 44
radio input "true"
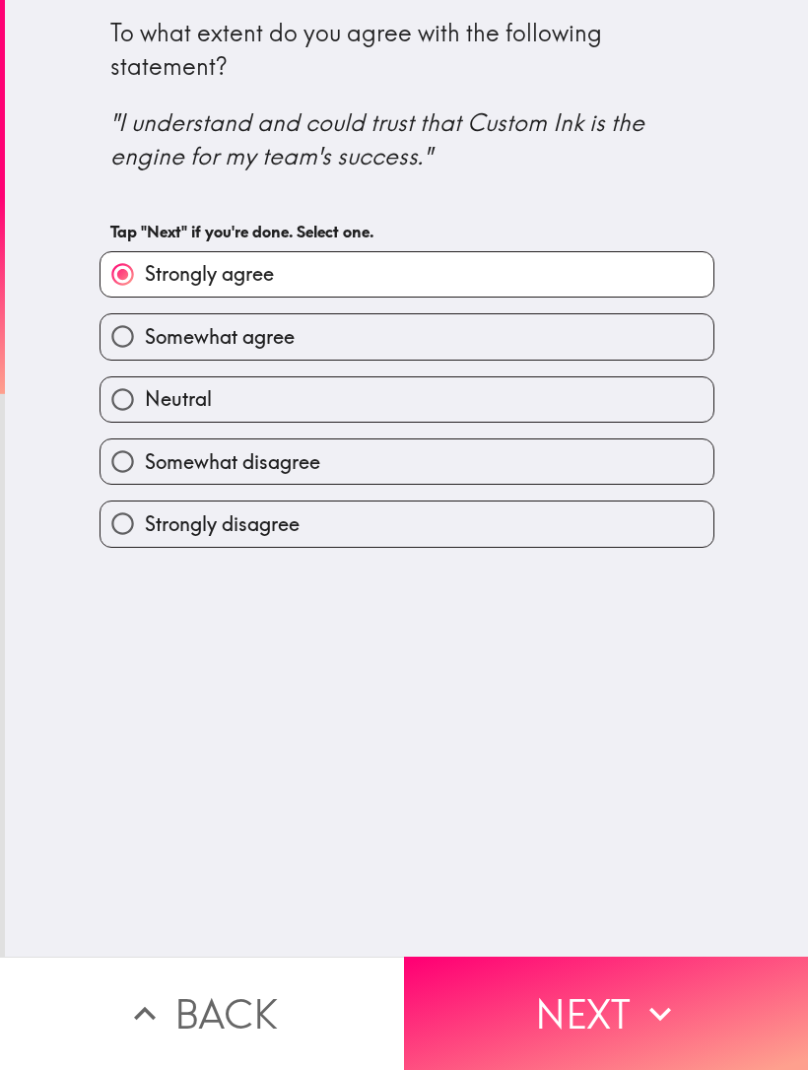
click at [640, 1010] on icon "button" at bounding box center [660, 1013] width 43 height 43
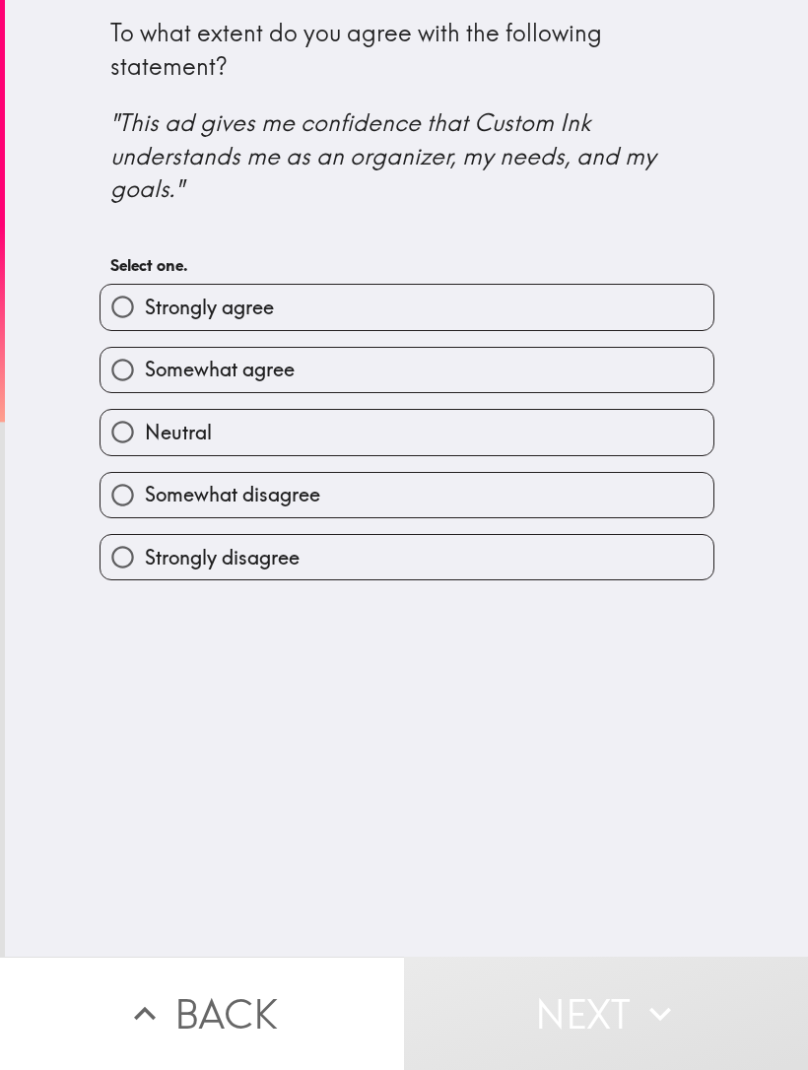
click at [364, 387] on label "Somewhat agree" at bounding box center [407, 370] width 613 height 44
click at [145, 387] on input "Somewhat agree" at bounding box center [123, 370] width 44 height 44
radio input "true"
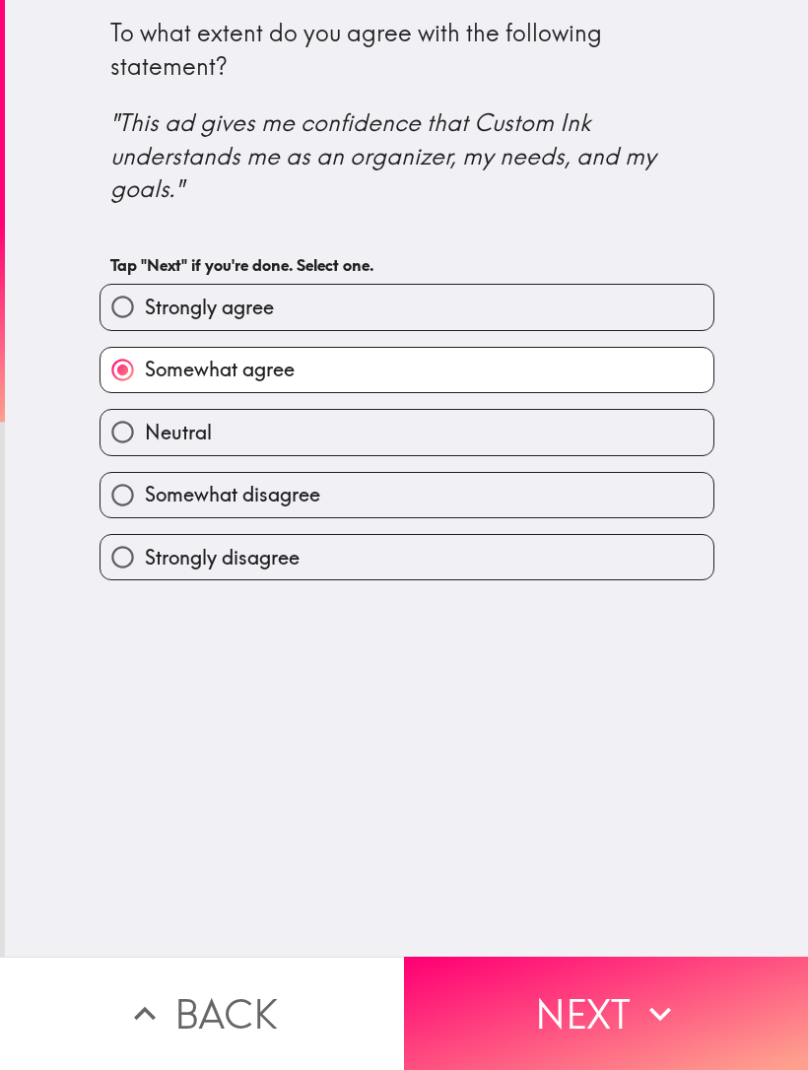
click at [630, 1017] on button "Next" at bounding box center [606, 1013] width 404 height 113
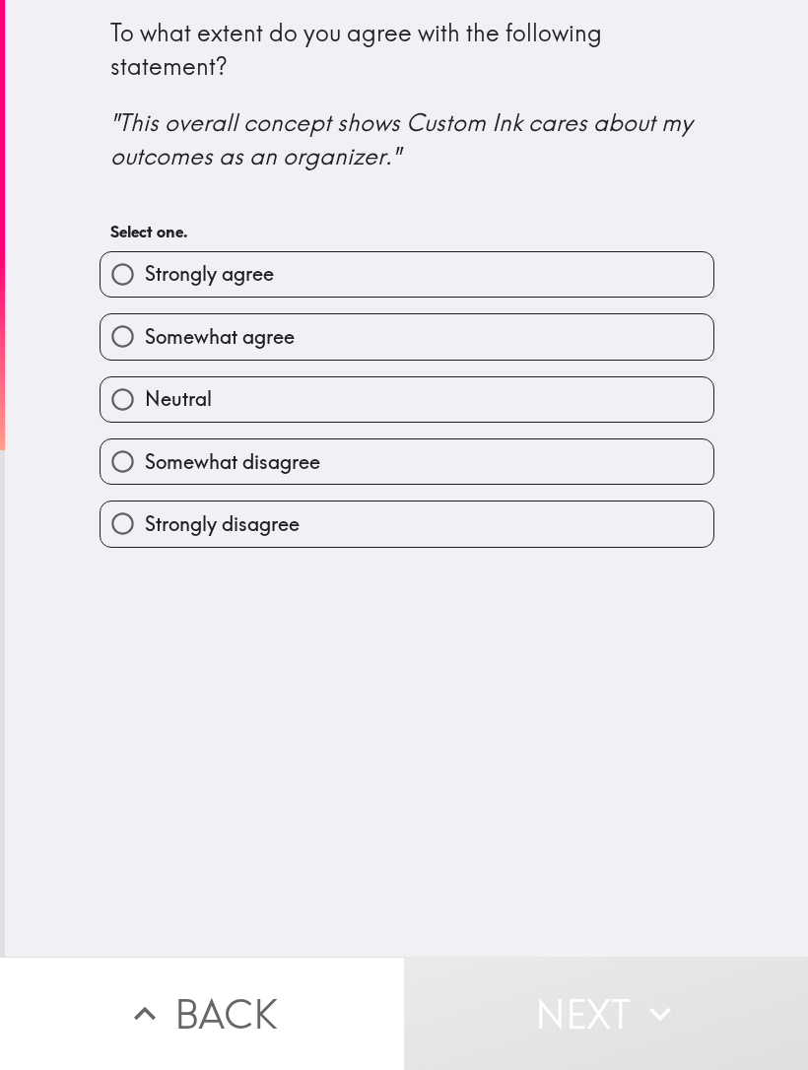
click at [395, 348] on label "Somewhat agree" at bounding box center [407, 336] width 613 height 44
click at [145, 348] on input "Somewhat agree" at bounding box center [123, 336] width 44 height 44
radio input "true"
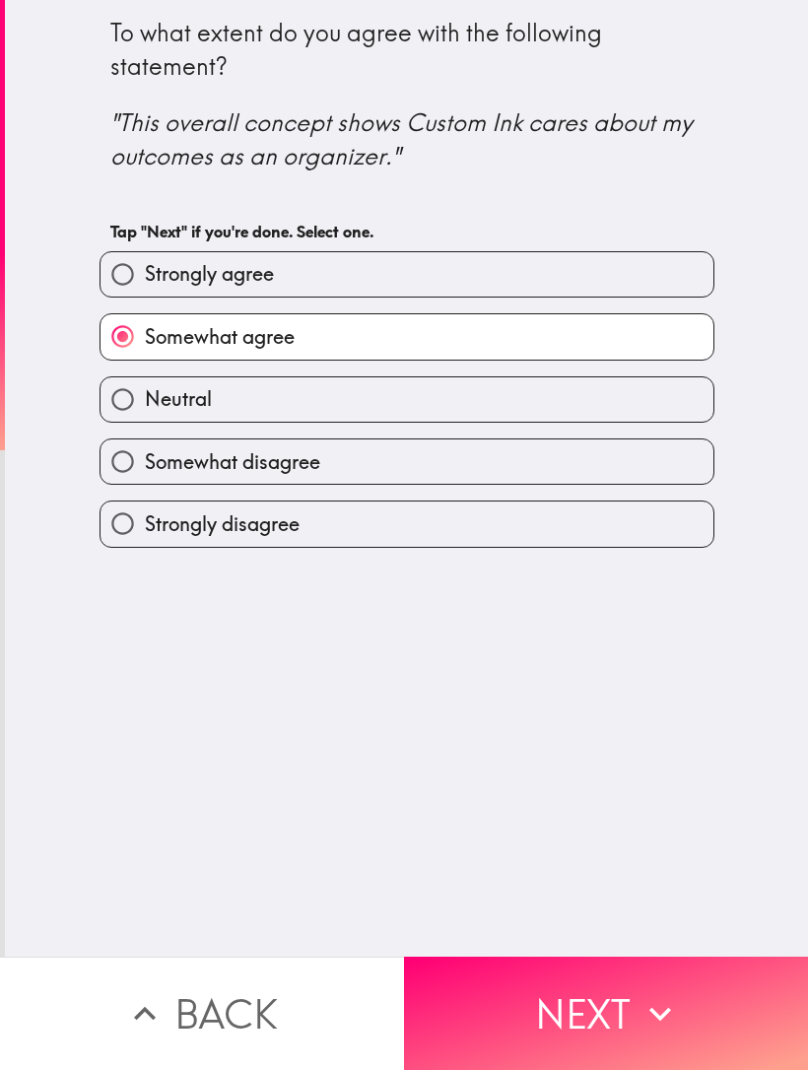
click at [586, 995] on button "Next" at bounding box center [606, 1013] width 404 height 113
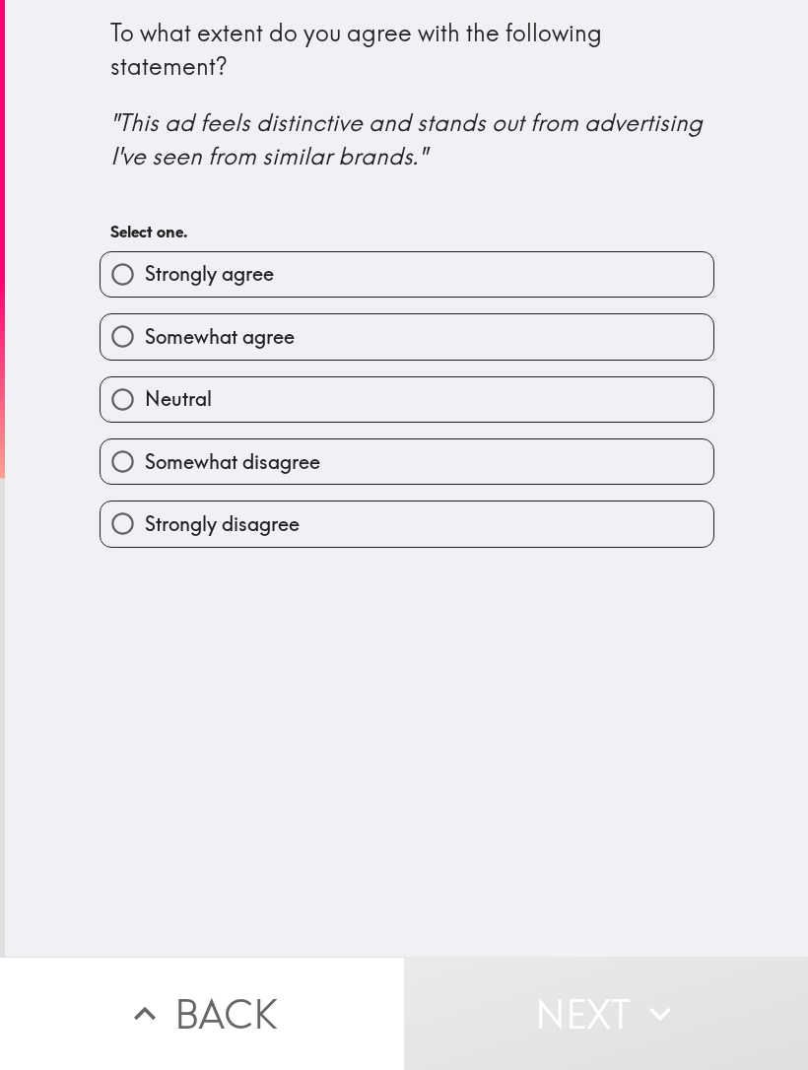
click at [578, 382] on label "Neutral" at bounding box center [407, 399] width 613 height 44
click at [145, 382] on input "Neutral" at bounding box center [123, 399] width 44 height 44
radio input "true"
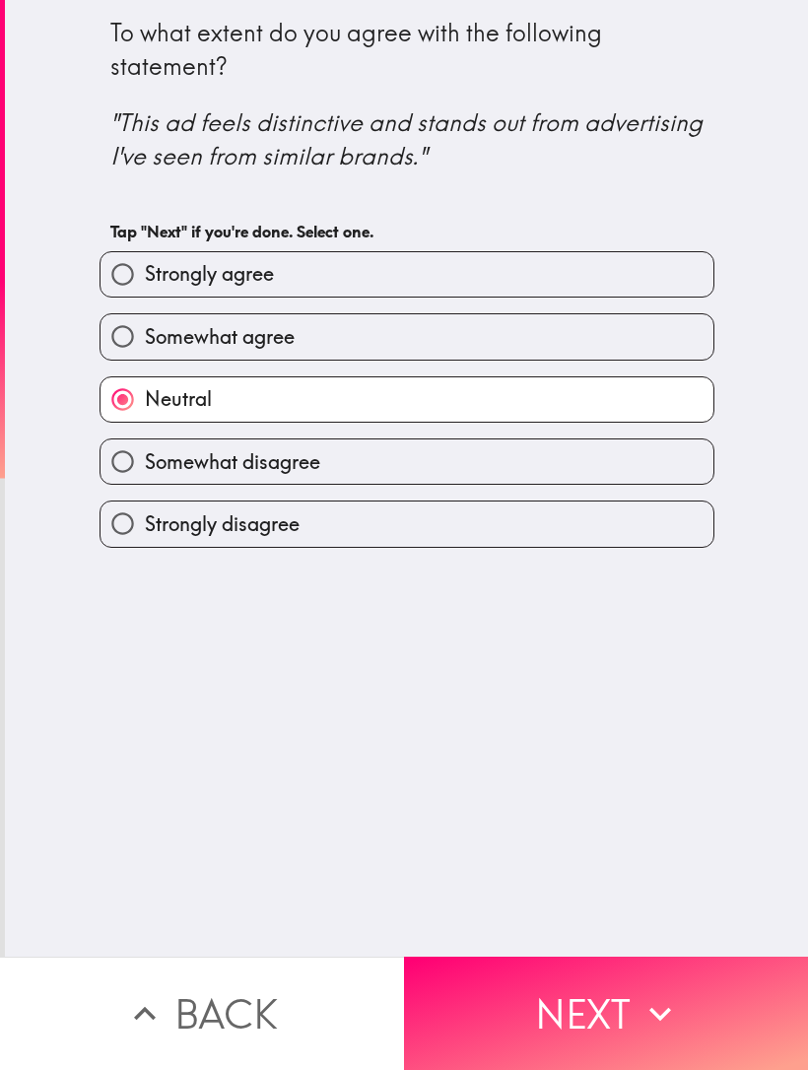
click at [593, 1046] on button "Next" at bounding box center [606, 1013] width 404 height 113
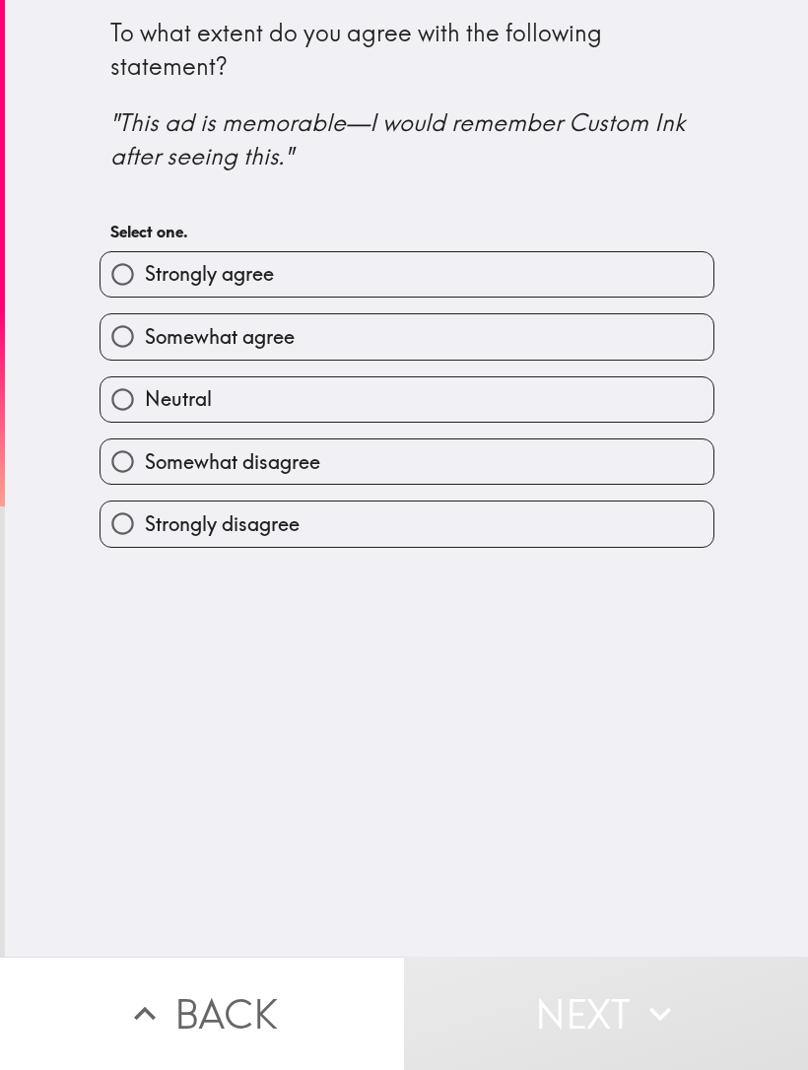
click at [550, 352] on label "Somewhat agree" at bounding box center [407, 336] width 613 height 44
click at [145, 352] on input "Somewhat agree" at bounding box center [123, 336] width 44 height 44
radio input "true"
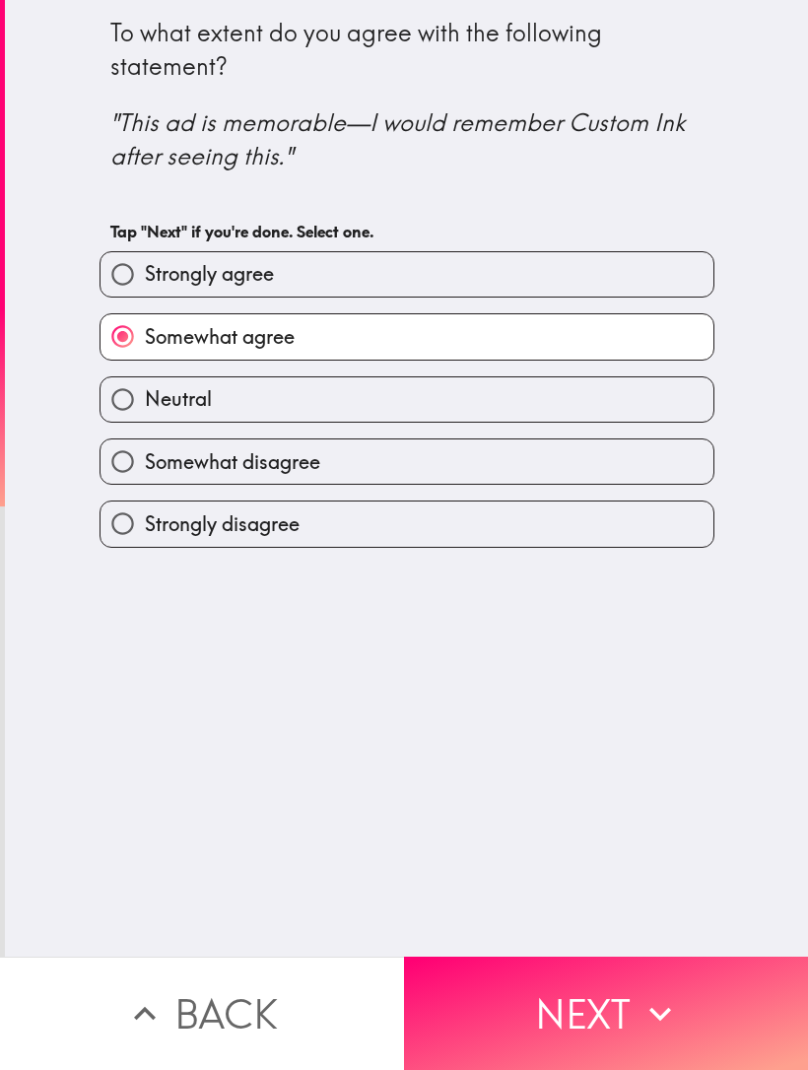
click at [576, 1025] on button "Next" at bounding box center [606, 1013] width 404 height 113
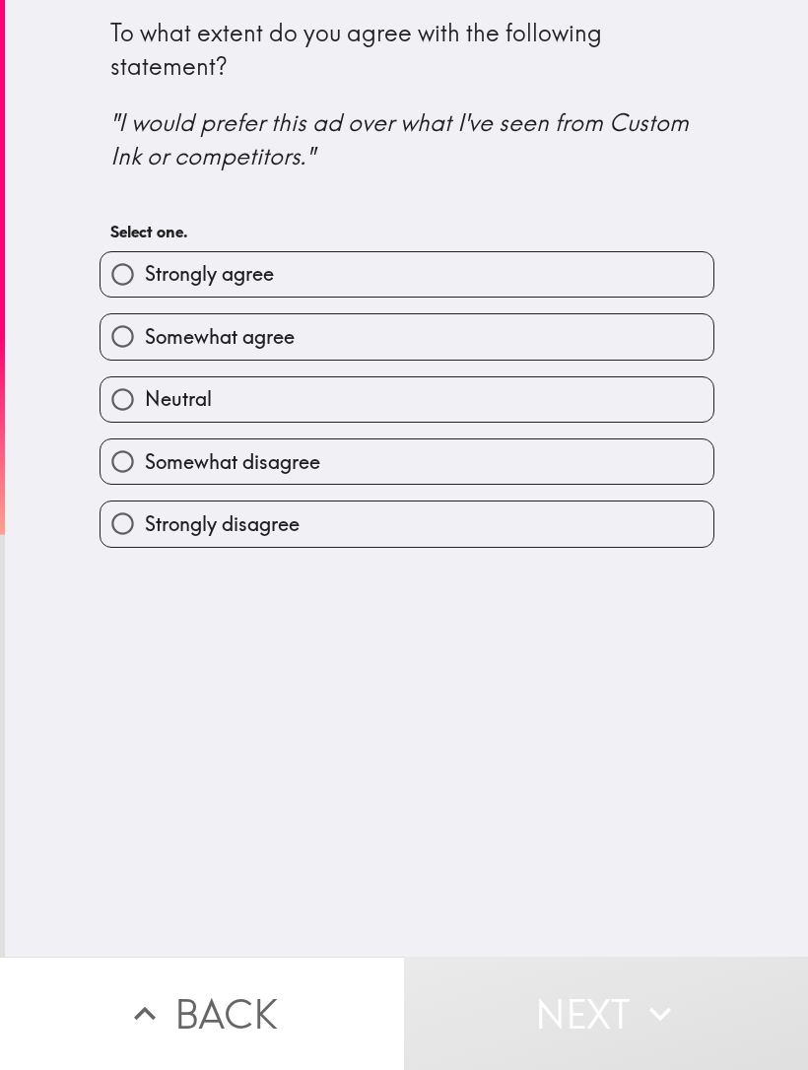
click at [386, 356] on label "Somewhat agree" at bounding box center [407, 336] width 613 height 44
click at [145, 356] on input "Somewhat agree" at bounding box center [123, 336] width 44 height 44
radio input "true"
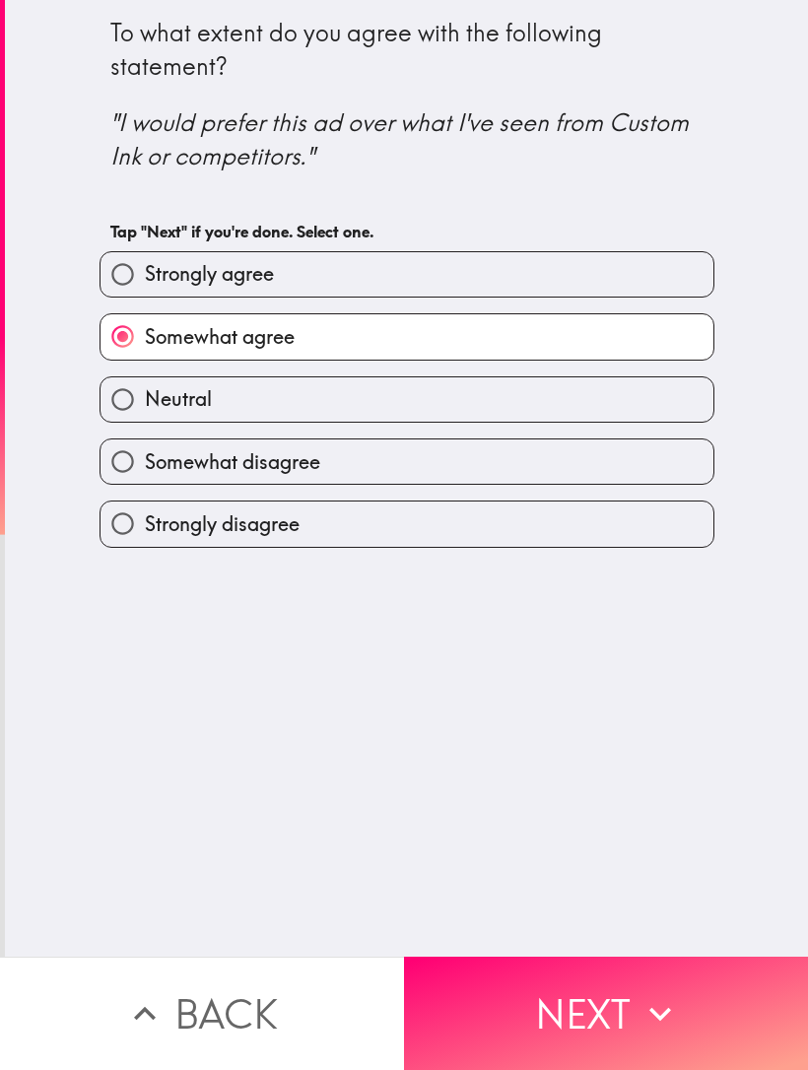
click at [621, 1033] on button "Next" at bounding box center [606, 1013] width 404 height 113
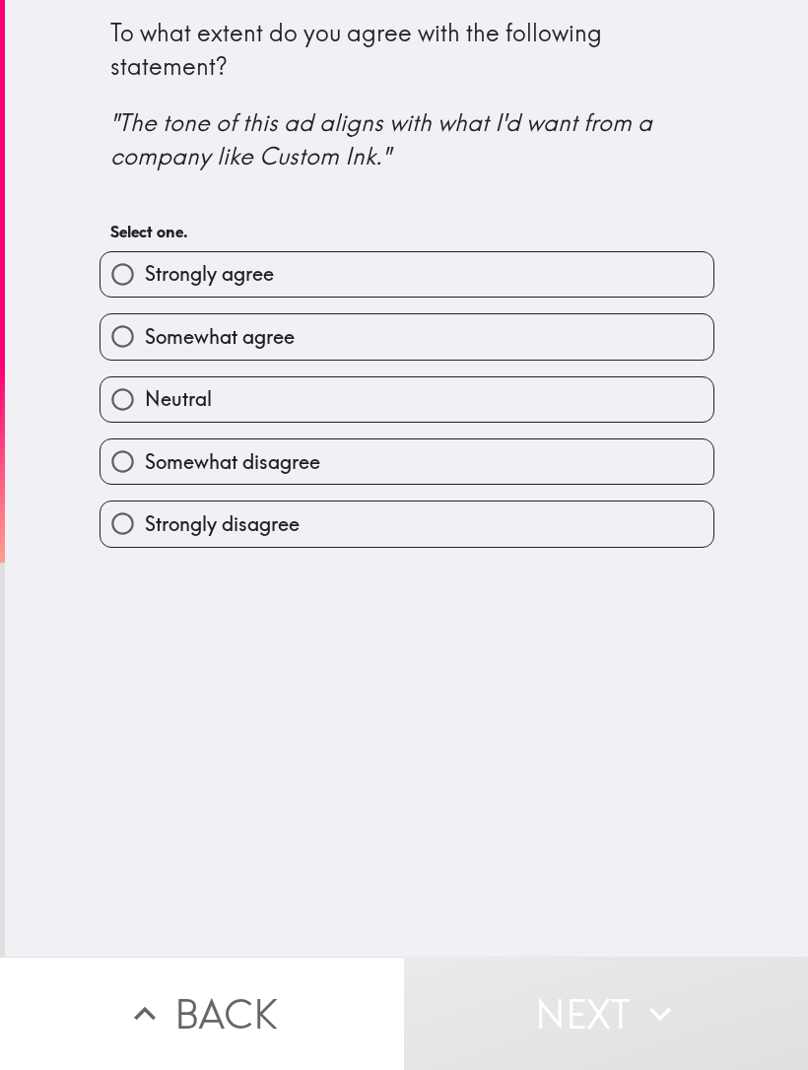
click at [554, 349] on label "Somewhat agree" at bounding box center [407, 336] width 613 height 44
click at [145, 349] on input "Somewhat agree" at bounding box center [123, 336] width 44 height 44
radio input "true"
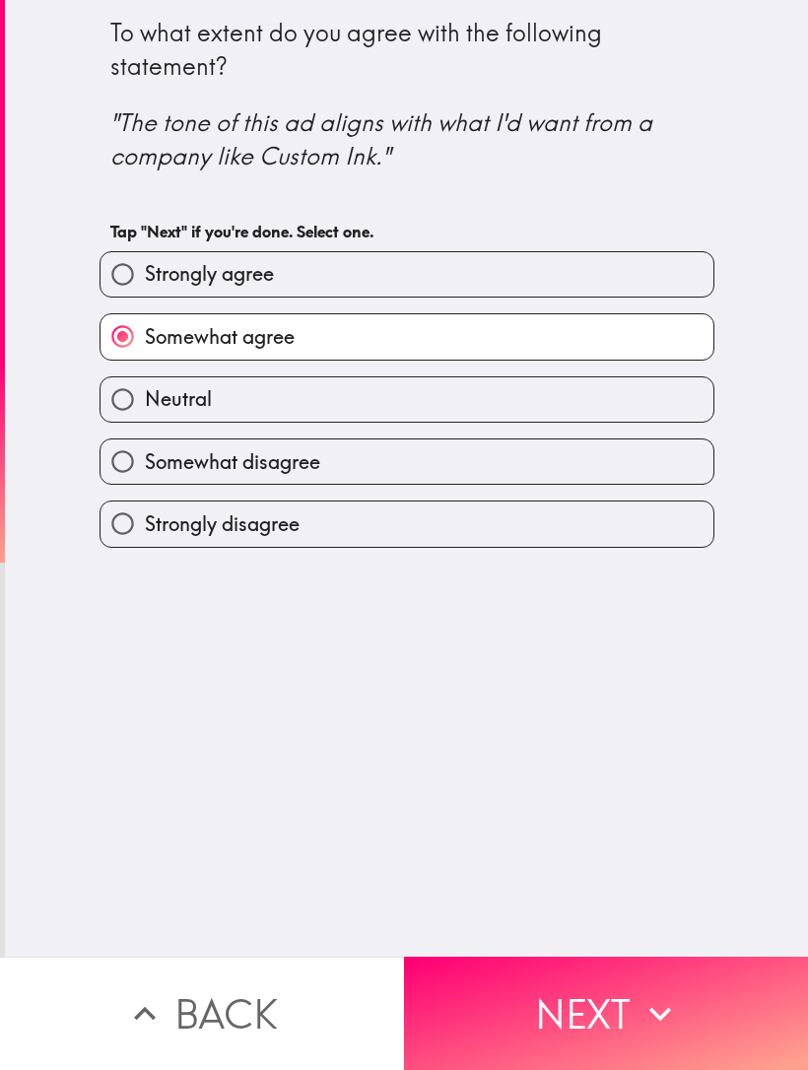
click at [615, 1004] on button "Next" at bounding box center [606, 1013] width 404 height 113
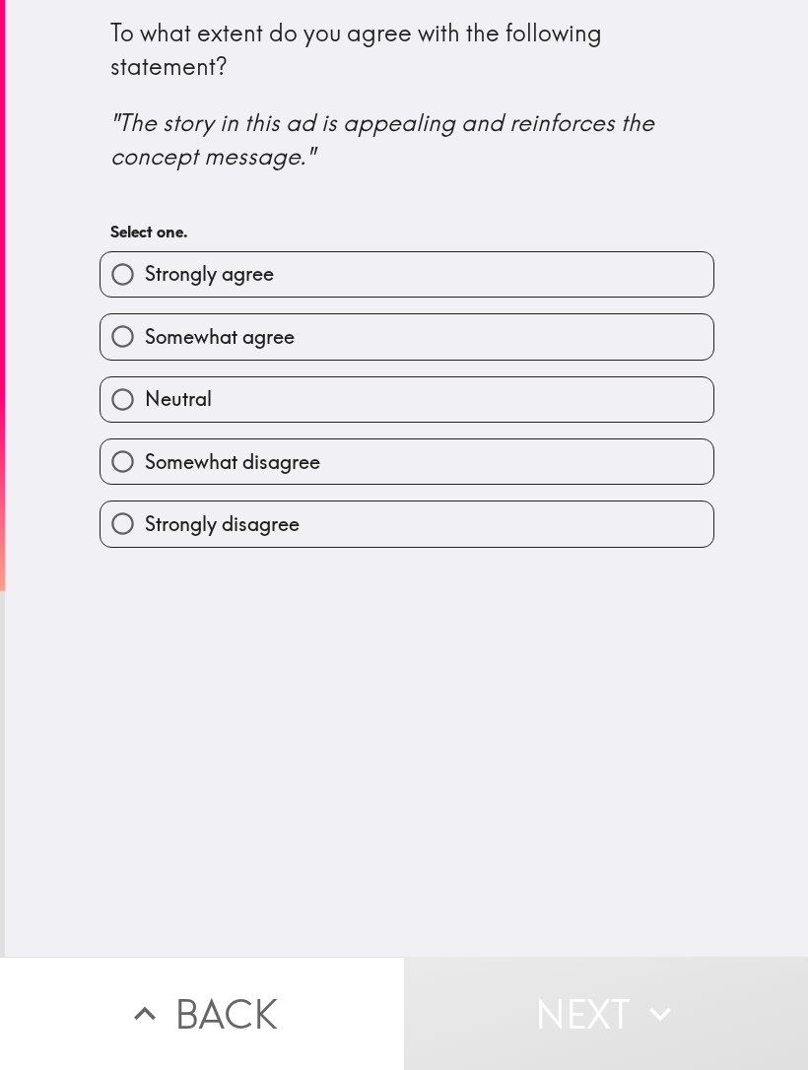
click at [584, 369] on div "Neutral" at bounding box center [399, 392] width 631 height 62
click at [629, 346] on label "Somewhat agree" at bounding box center [407, 336] width 613 height 44
click at [145, 346] on input "Somewhat agree" at bounding box center [123, 336] width 44 height 44
radio input "true"
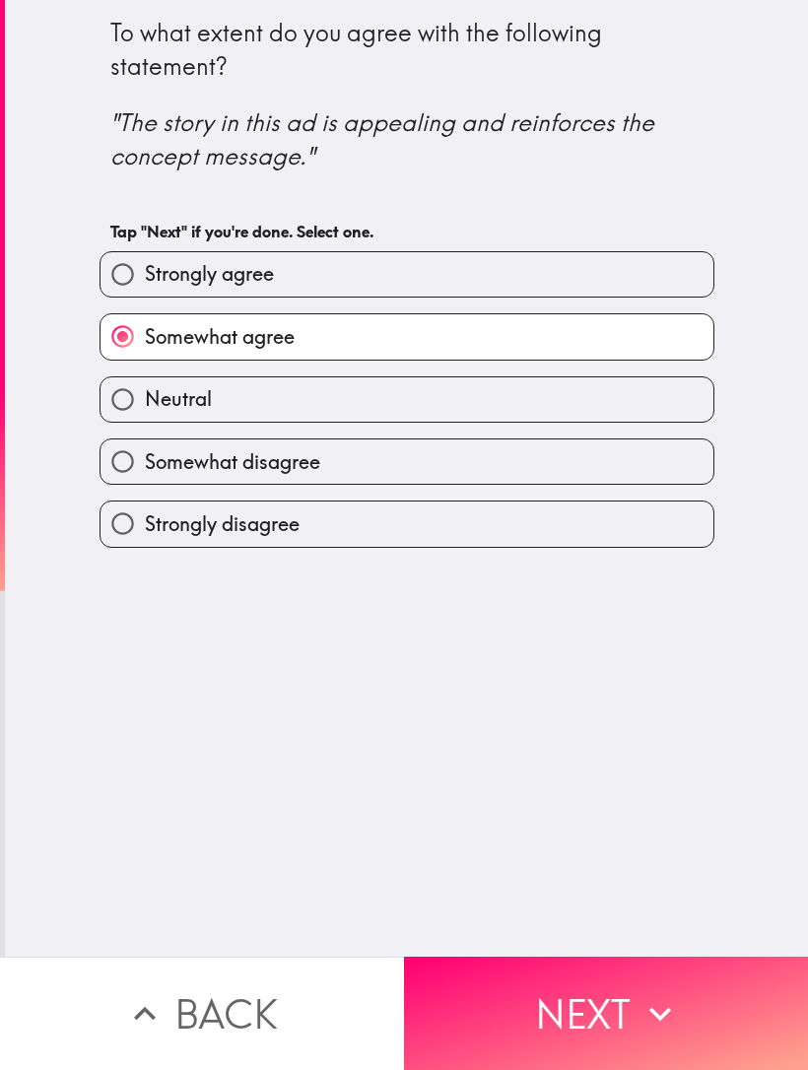
click at [529, 958] on button "Next" at bounding box center [606, 1013] width 404 height 113
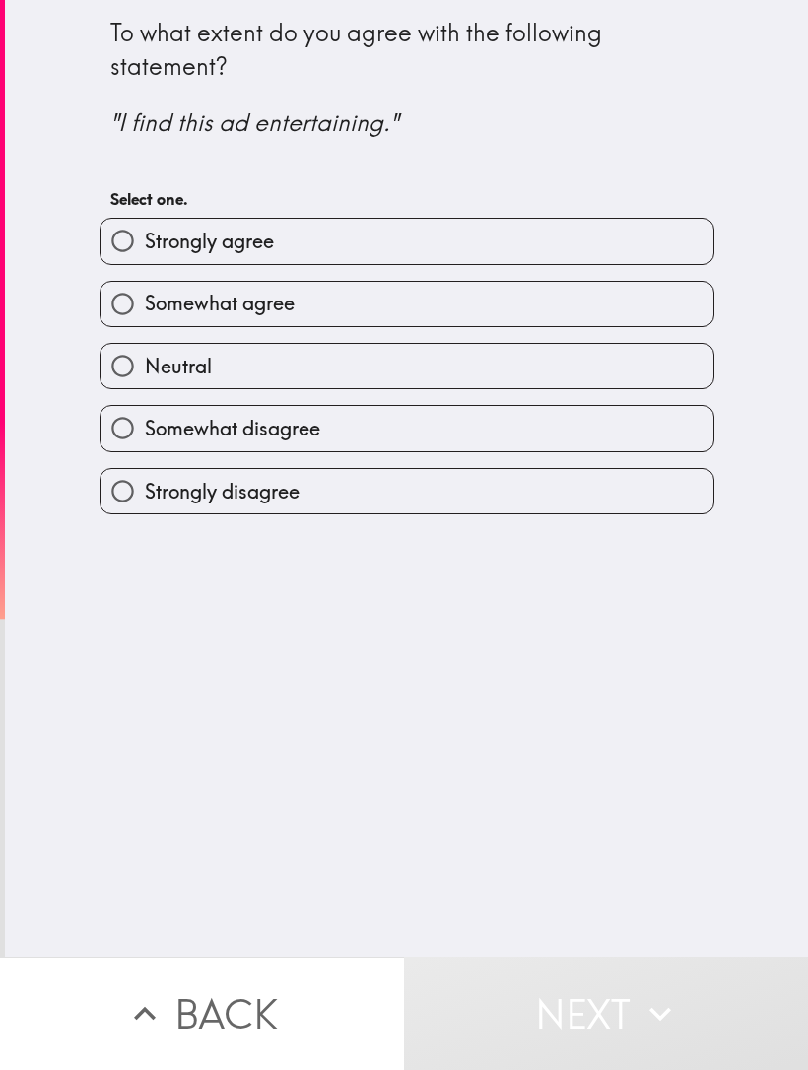
click at [534, 322] on label "Somewhat agree" at bounding box center [407, 304] width 613 height 44
click at [145, 322] on input "Somewhat agree" at bounding box center [123, 304] width 44 height 44
radio input "true"
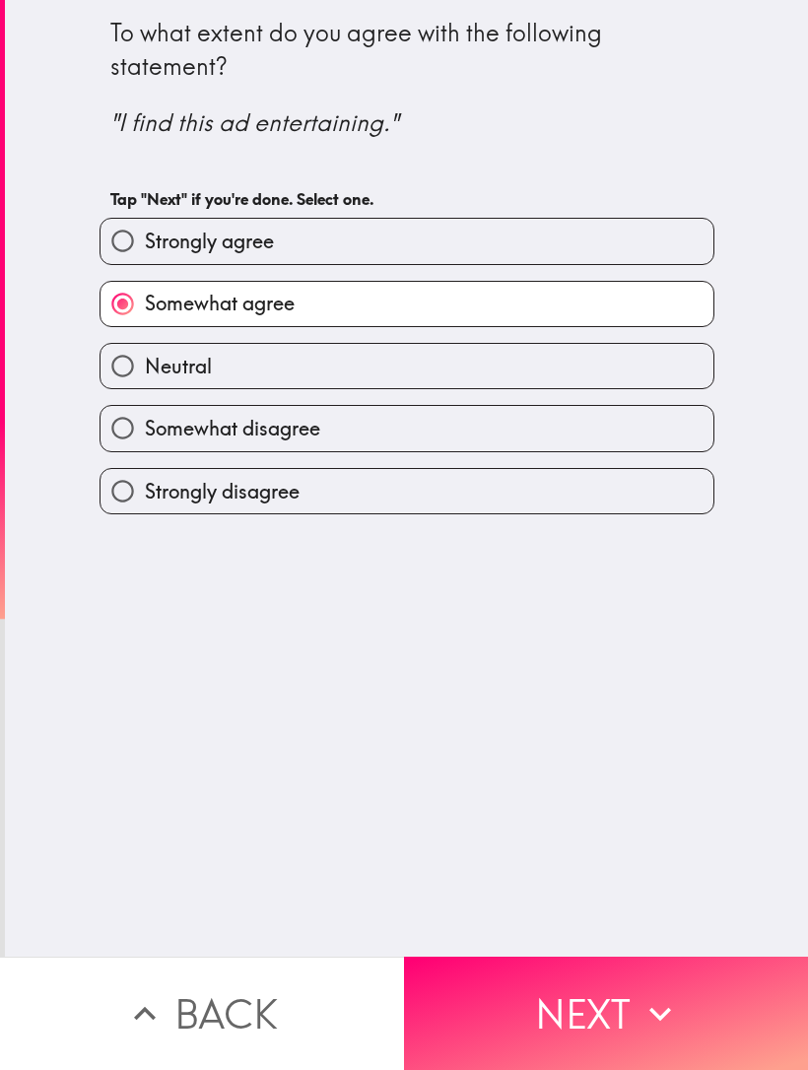
click at [504, 989] on button "Next" at bounding box center [606, 1013] width 404 height 113
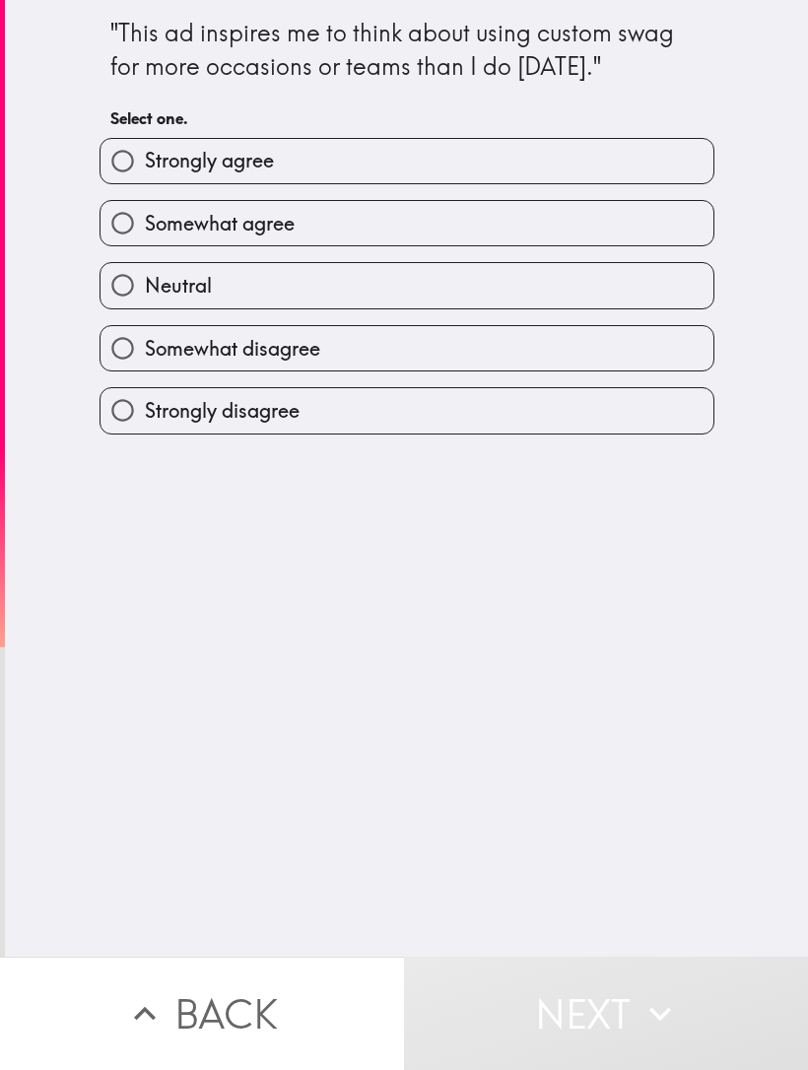
click at [518, 306] on label "Neutral" at bounding box center [407, 285] width 613 height 44
click at [145, 306] on input "Neutral" at bounding box center [123, 285] width 44 height 44
radio input "true"
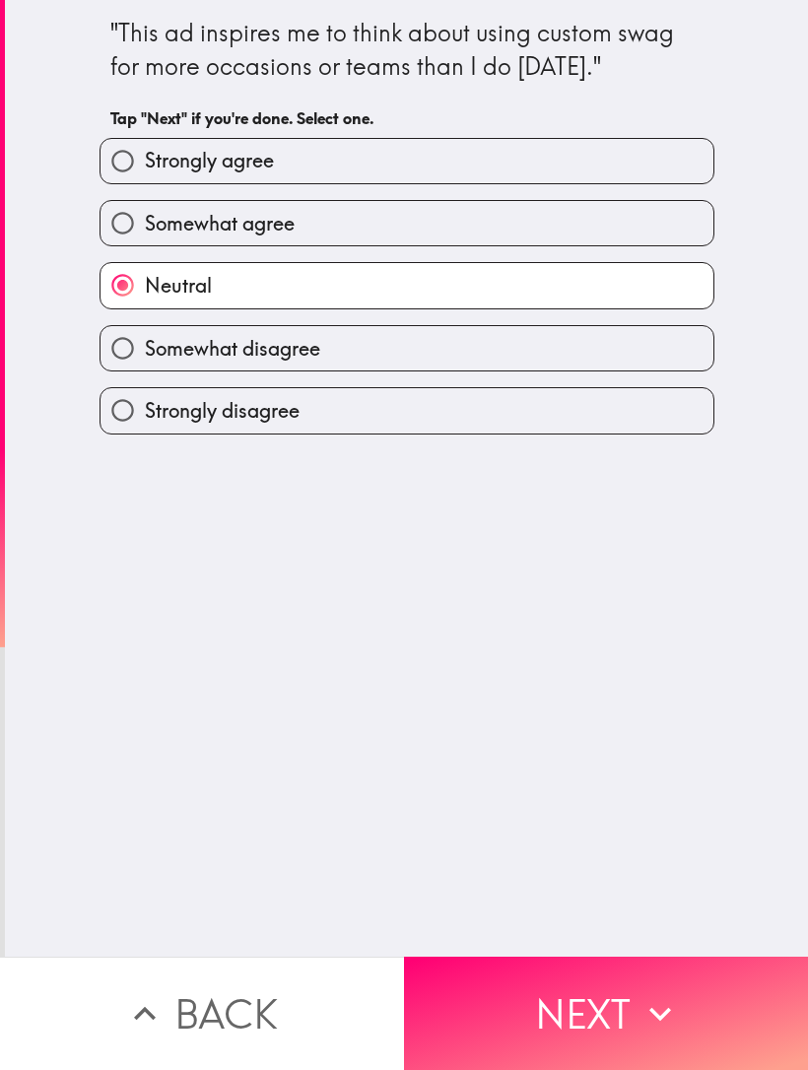
click at [477, 1017] on button "Next" at bounding box center [606, 1013] width 404 height 113
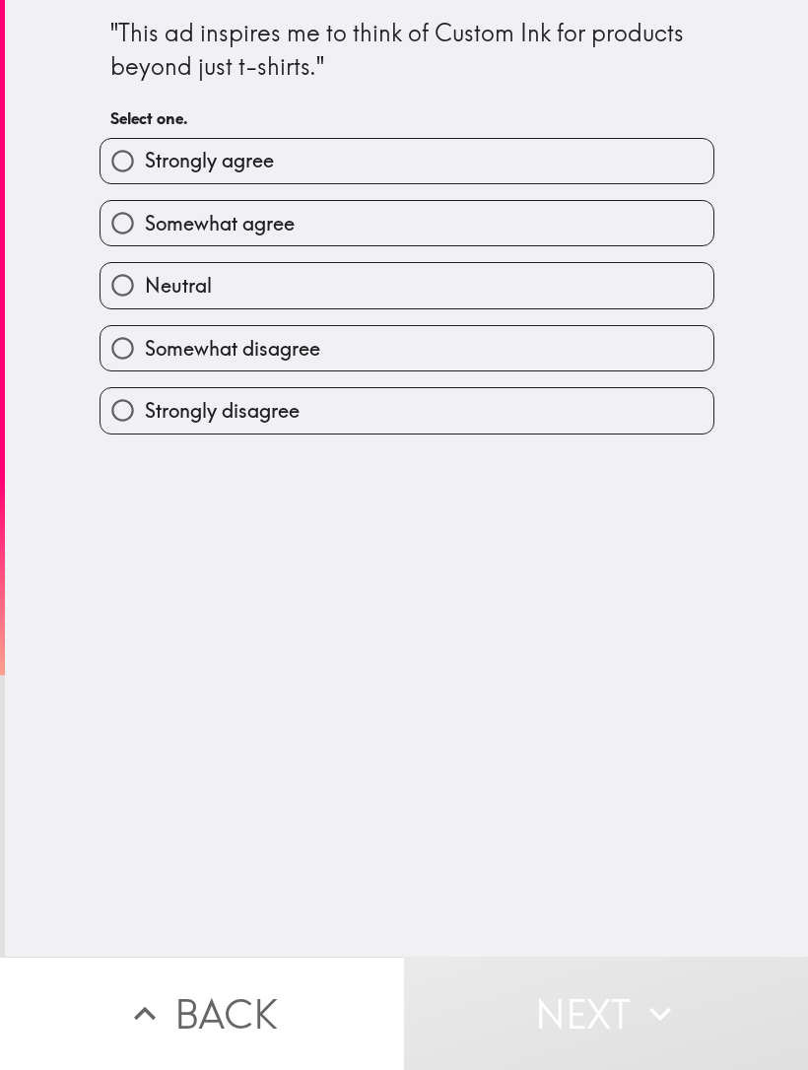
click at [653, 293] on label "Neutral" at bounding box center [407, 285] width 613 height 44
click at [145, 293] on input "Neutral" at bounding box center [123, 285] width 44 height 44
radio input "true"
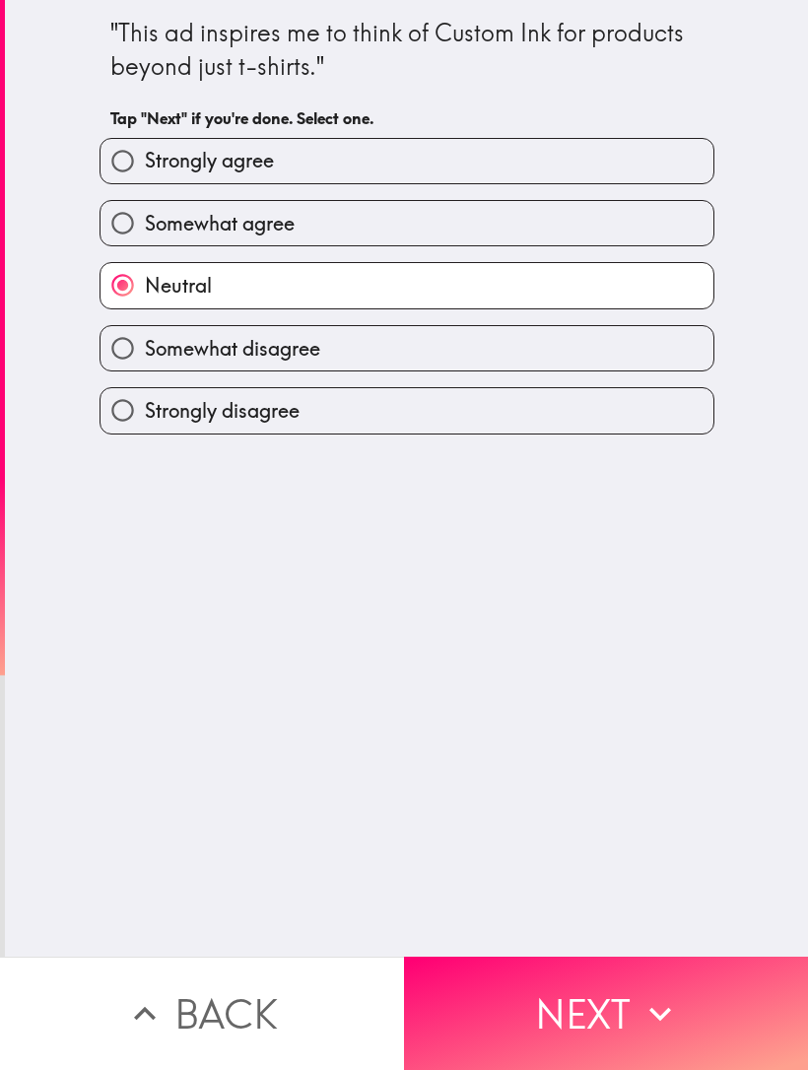
click at [591, 1009] on button "Next" at bounding box center [606, 1013] width 404 height 113
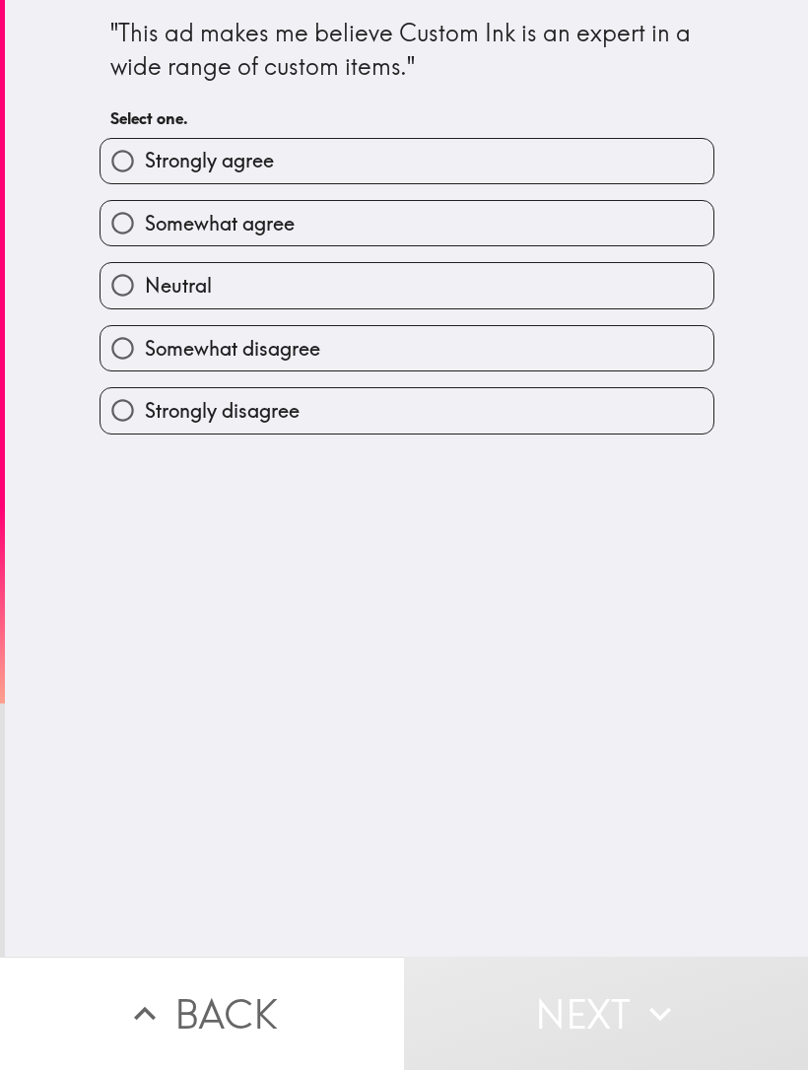
click at [591, 281] on label "Neutral" at bounding box center [407, 285] width 613 height 44
click at [145, 281] on input "Neutral" at bounding box center [123, 285] width 44 height 44
radio input "true"
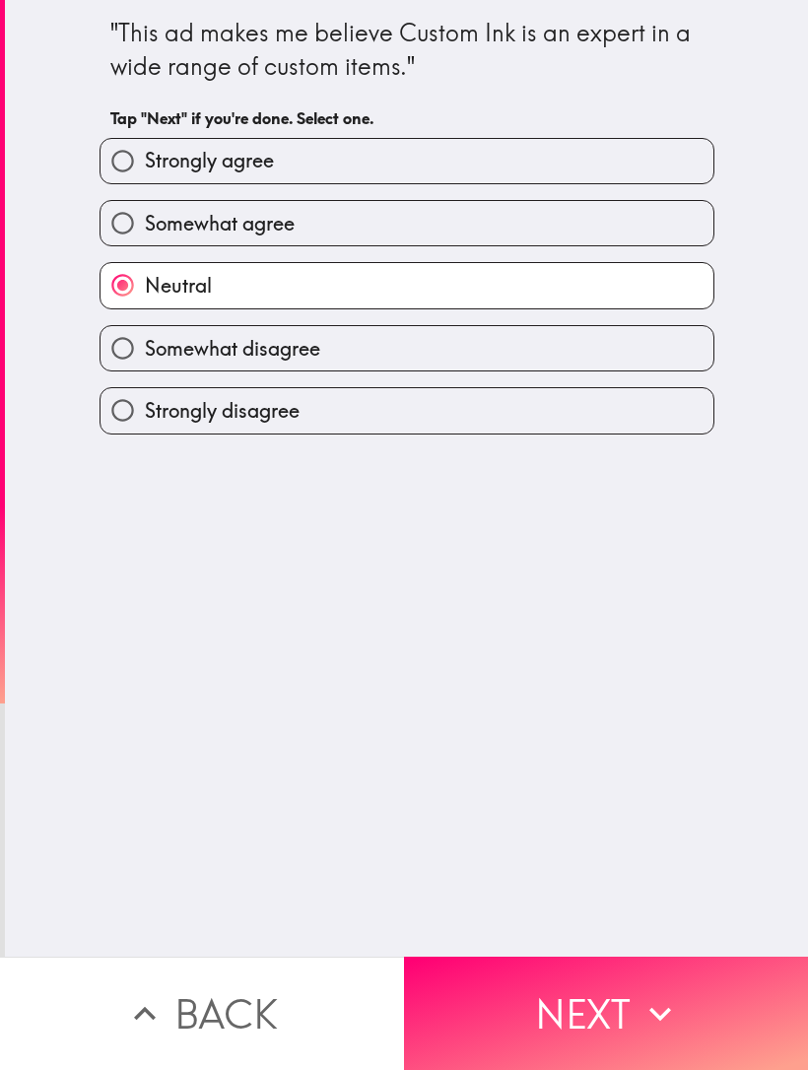
click at [563, 988] on button "Next" at bounding box center [606, 1013] width 404 height 113
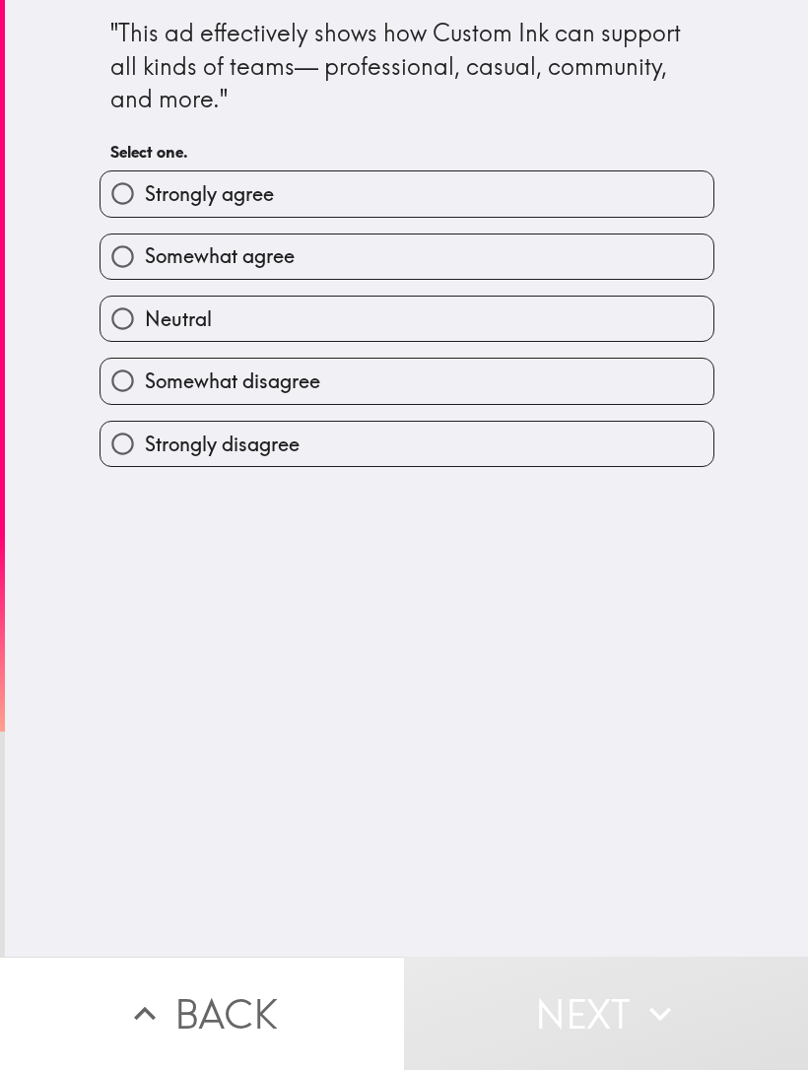
click at [530, 273] on label "Somewhat agree" at bounding box center [407, 257] width 613 height 44
click at [145, 273] on input "Somewhat agree" at bounding box center [123, 257] width 44 height 44
radio input "true"
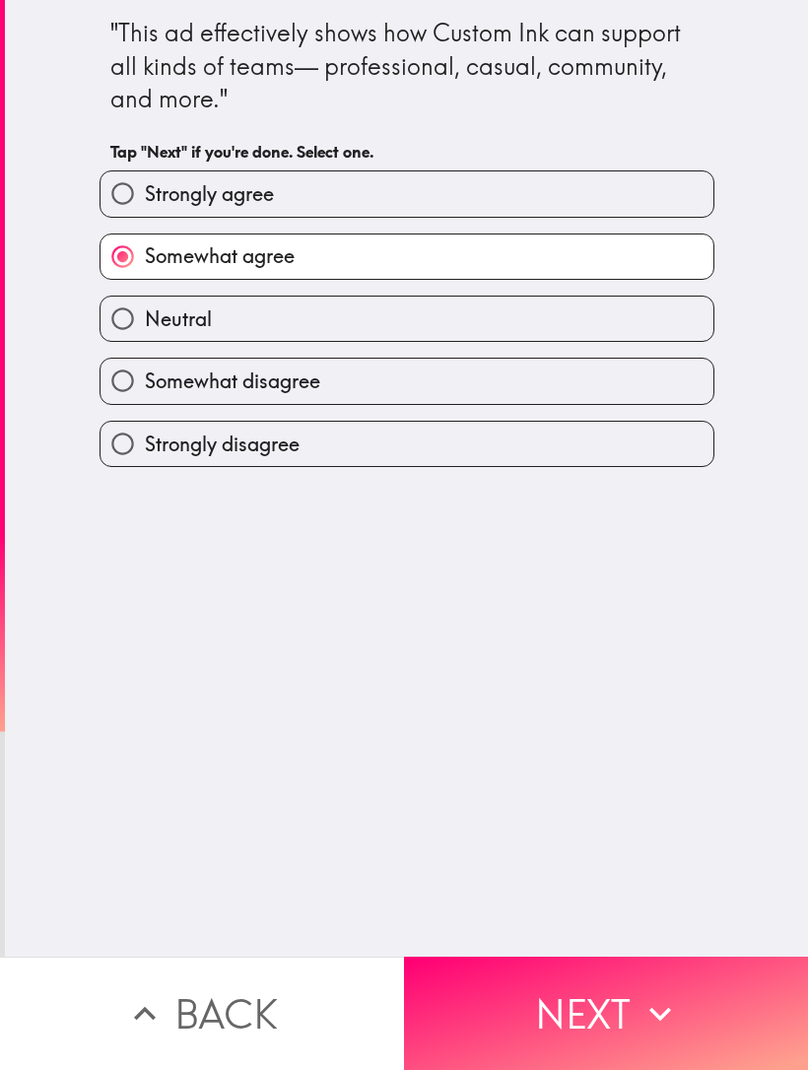
click at [510, 983] on button "Next" at bounding box center [606, 1013] width 404 height 113
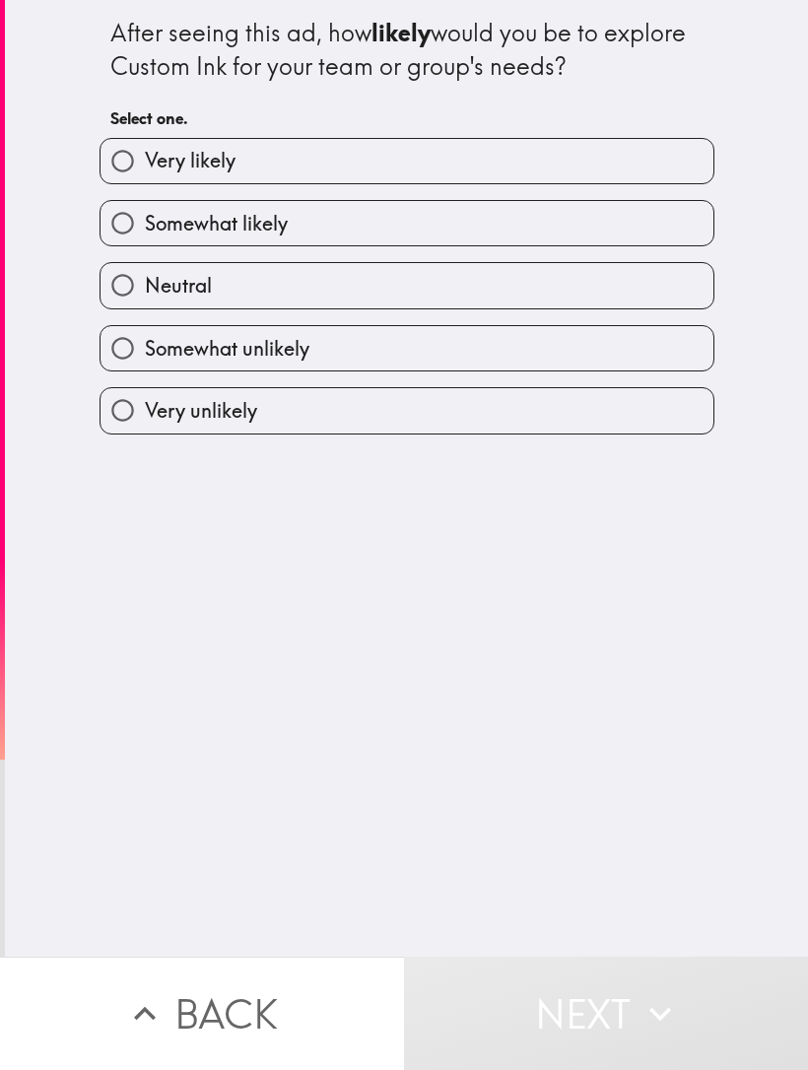
click at [517, 297] on label "Neutral" at bounding box center [407, 285] width 613 height 44
click at [145, 297] on input "Neutral" at bounding box center [123, 285] width 44 height 44
radio input "true"
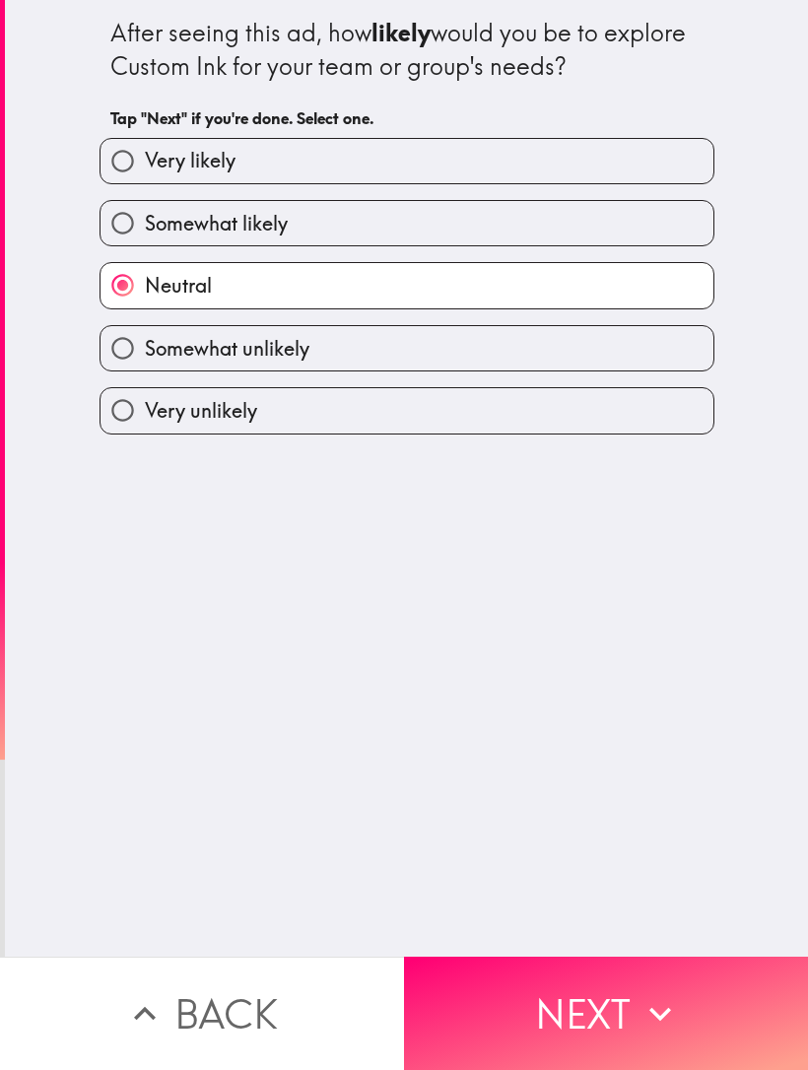
click at [562, 997] on button "Next" at bounding box center [606, 1013] width 404 height 113
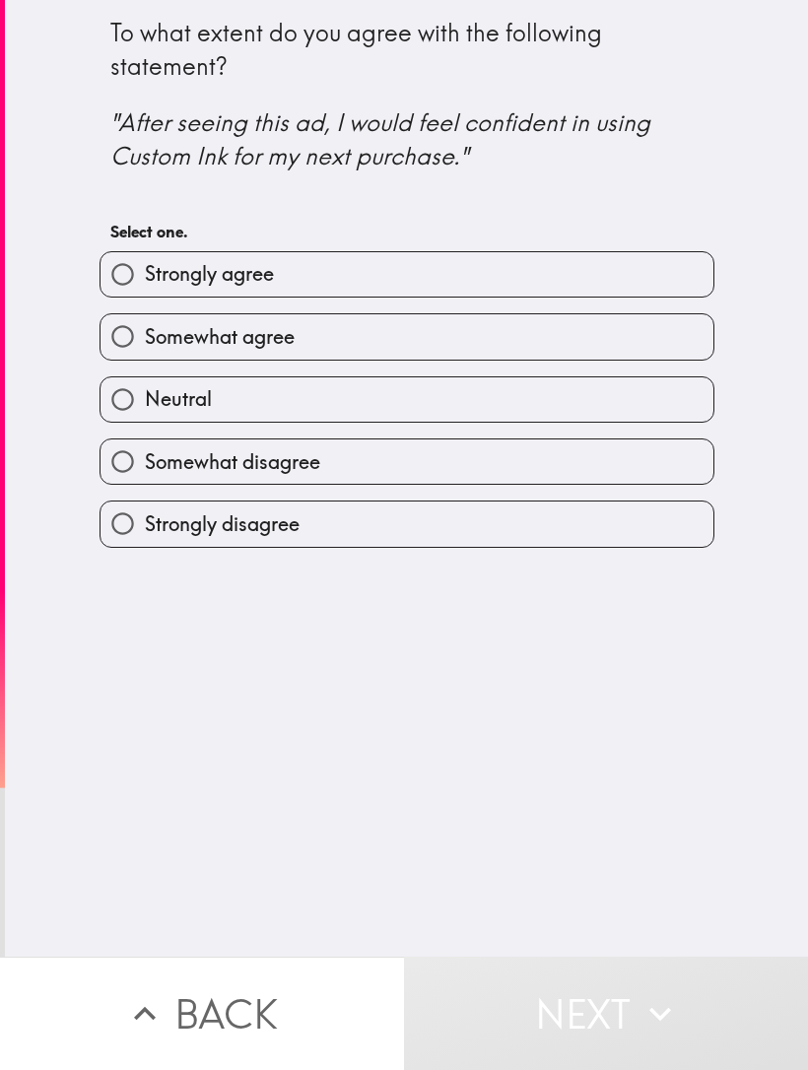
click at [485, 350] on label "Somewhat agree" at bounding box center [407, 336] width 613 height 44
click at [145, 350] on input "Somewhat agree" at bounding box center [123, 336] width 44 height 44
radio input "true"
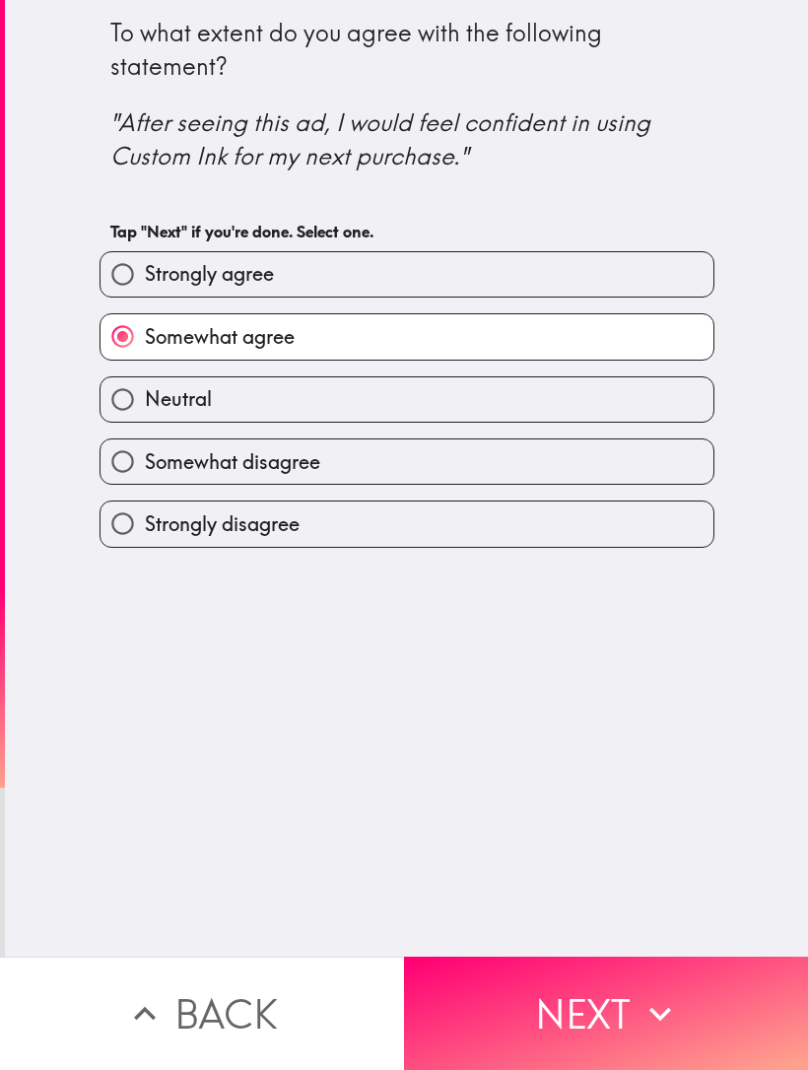
click at [637, 1015] on button "Next" at bounding box center [606, 1013] width 404 height 113
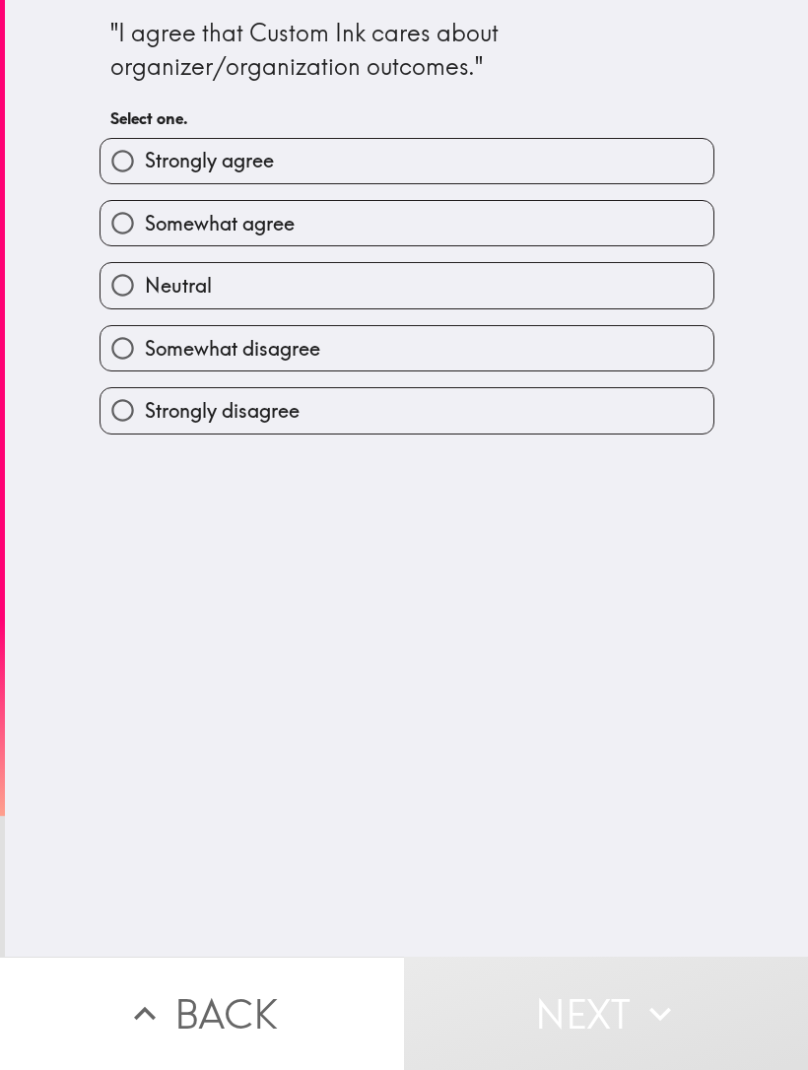
click at [593, 236] on label "Somewhat agree" at bounding box center [407, 223] width 613 height 44
click at [145, 236] on input "Somewhat agree" at bounding box center [123, 223] width 44 height 44
radio input "true"
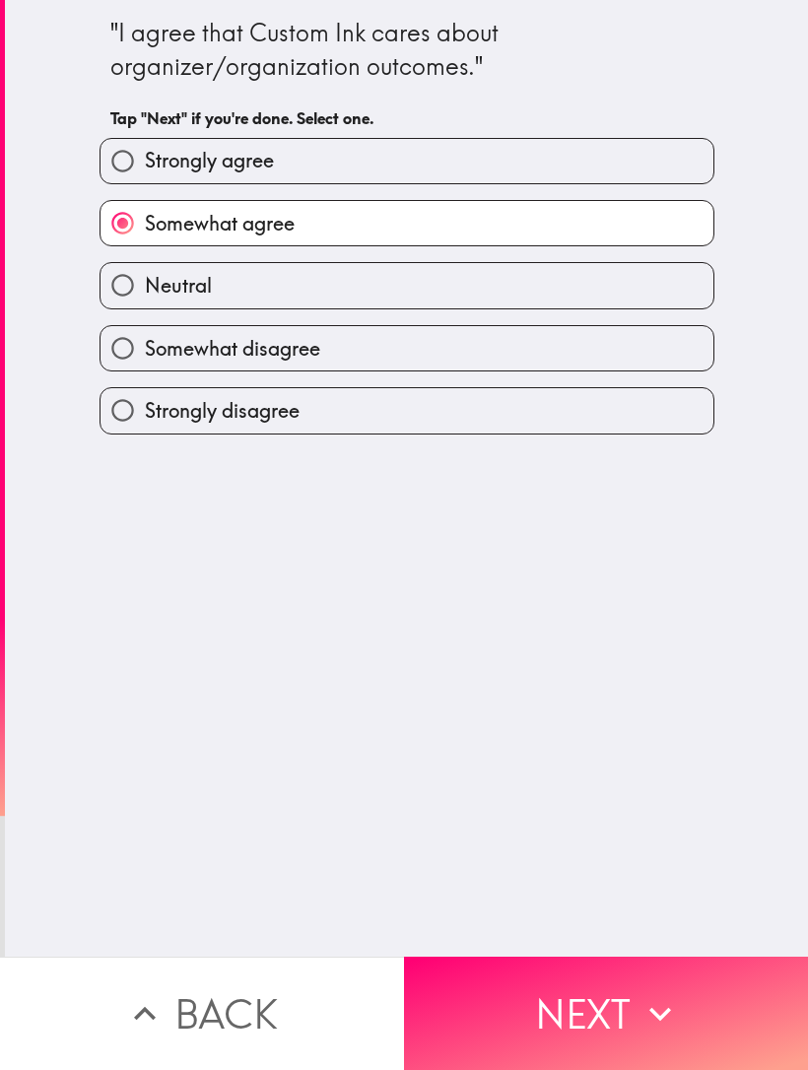
click at [633, 996] on button "Next" at bounding box center [606, 1013] width 404 height 113
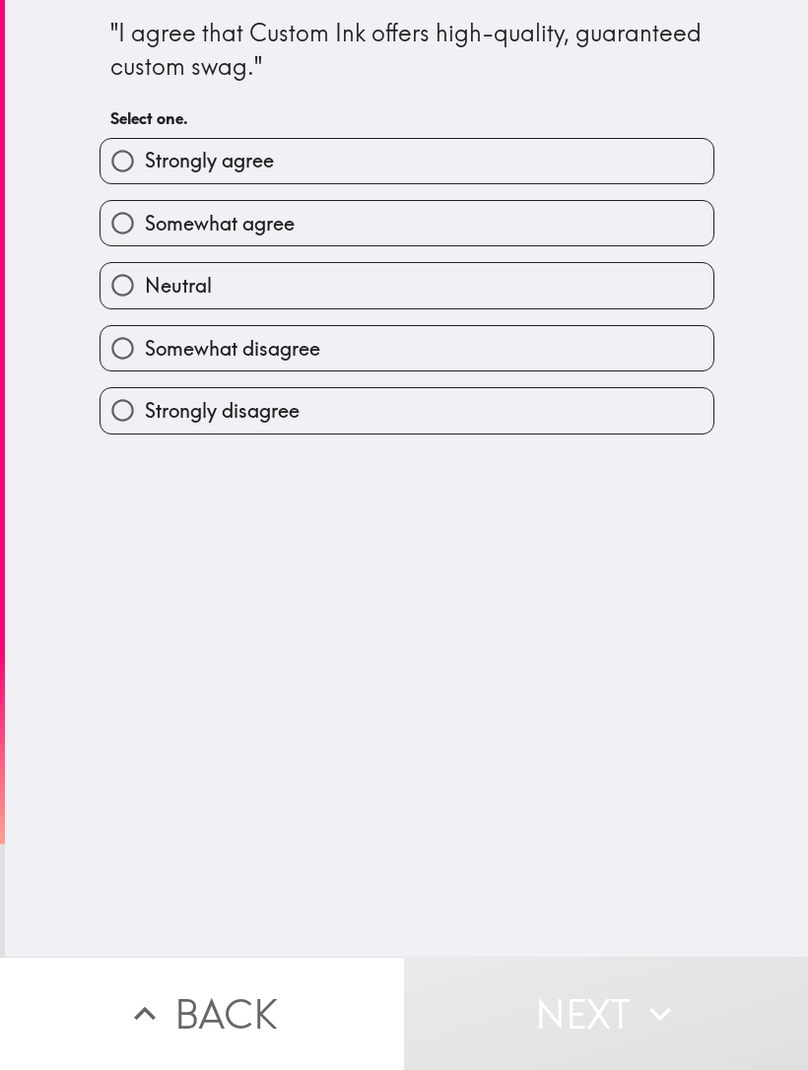
click at [562, 237] on label "Somewhat agree" at bounding box center [407, 223] width 613 height 44
click at [145, 237] on input "Somewhat agree" at bounding box center [123, 223] width 44 height 44
radio input "true"
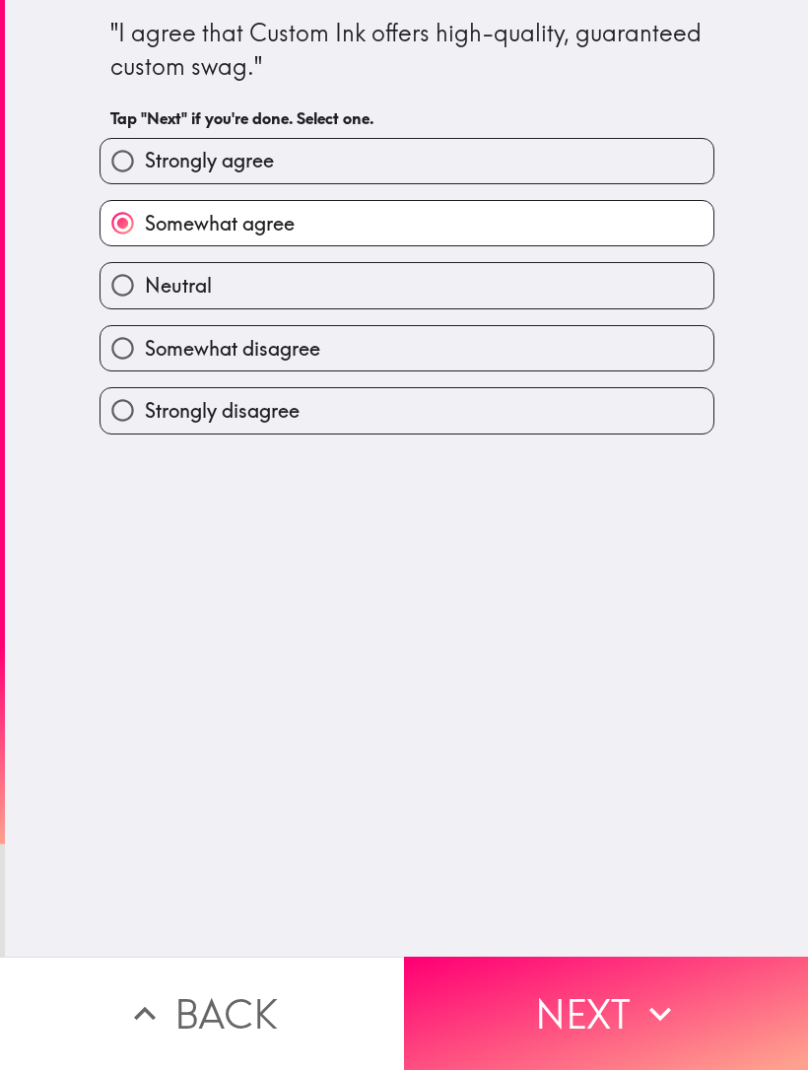
click at [547, 1018] on button "Next" at bounding box center [606, 1013] width 404 height 113
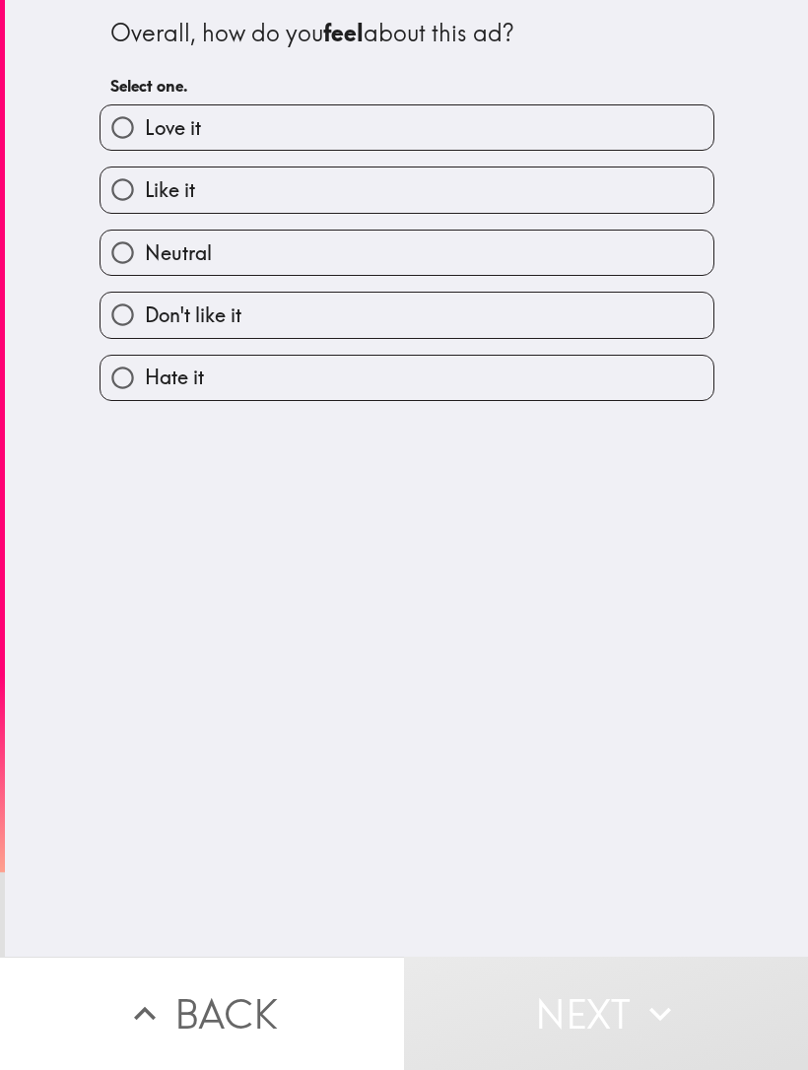
click at [499, 194] on label "Like it" at bounding box center [407, 190] width 613 height 44
click at [145, 194] on input "Like it" at bounding box center [123, 190] width 44 height 44
radio input "true"
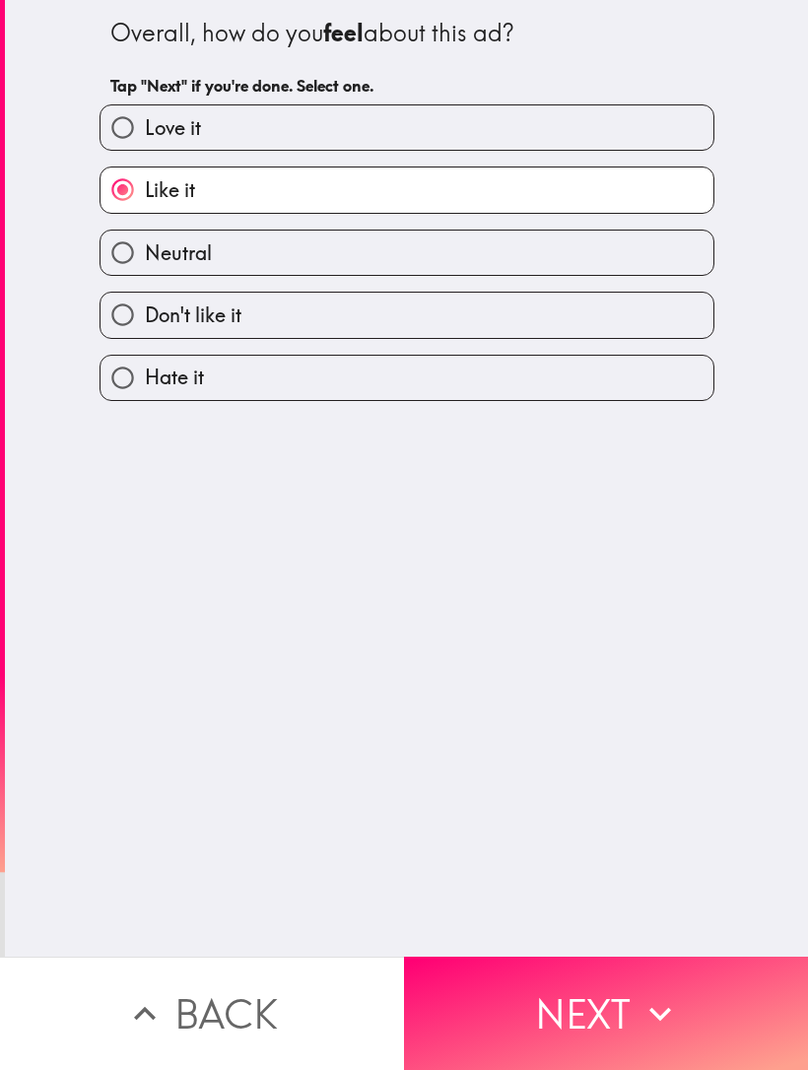
click at [604, 990] on button "Next" at bounding box center [606, 1013] width 404 height 113
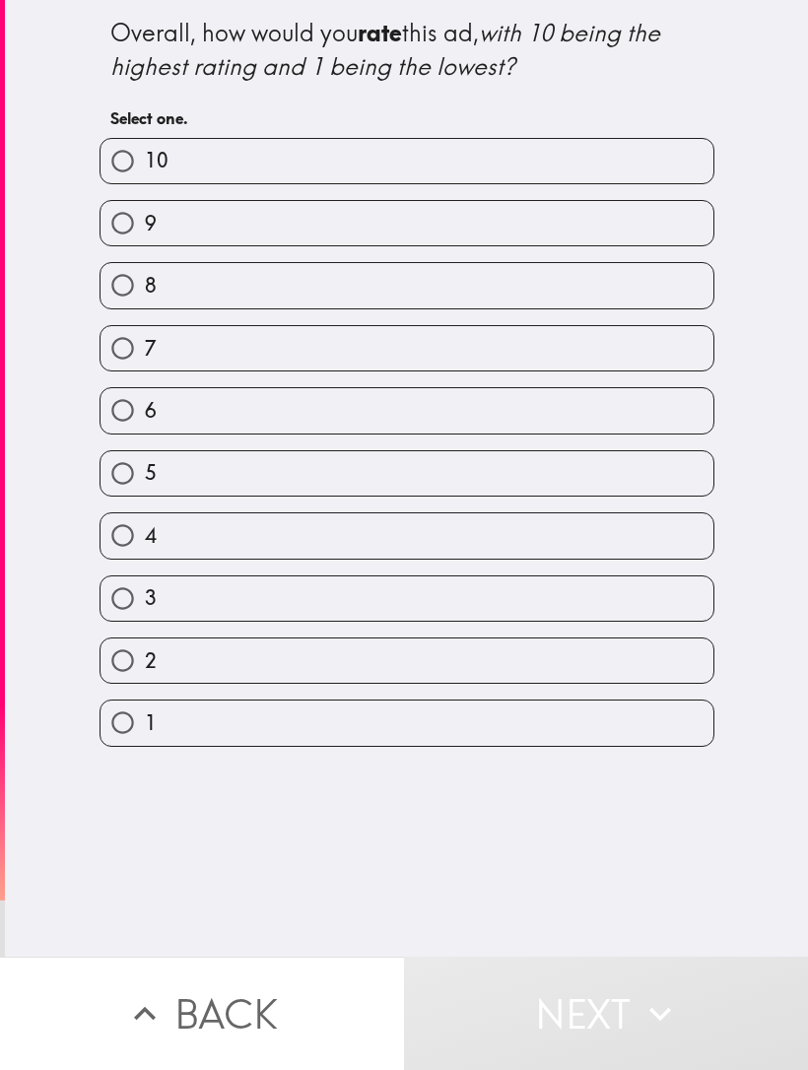
click at [398, 371] on label "7" at bounding box center [407, 348] width 613 height 44
click at [145, 371] on input "7" at bounding box center [123, 348] width 44 height 44
radio input "true"
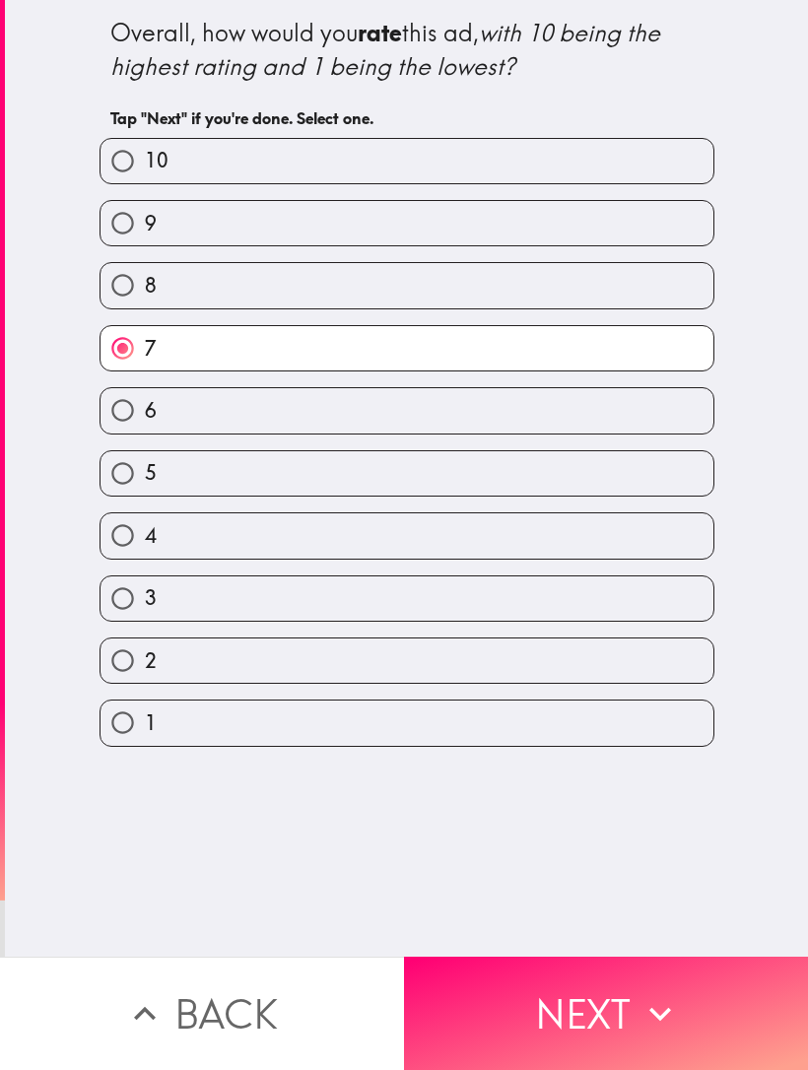
click at [645, 968] on button "Next" at bounding box center [606, 1013] width 404 height 113
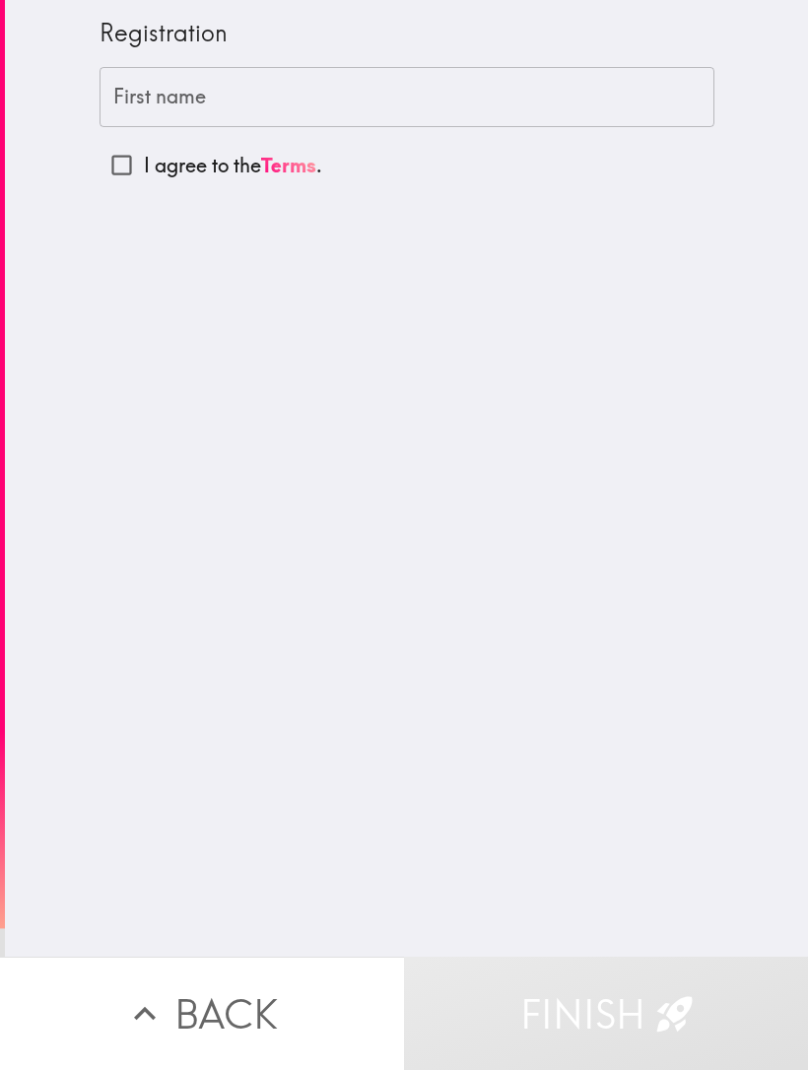
click at [644, 111] on input "First name" at bounding box center [407, 97] width 615 height 61
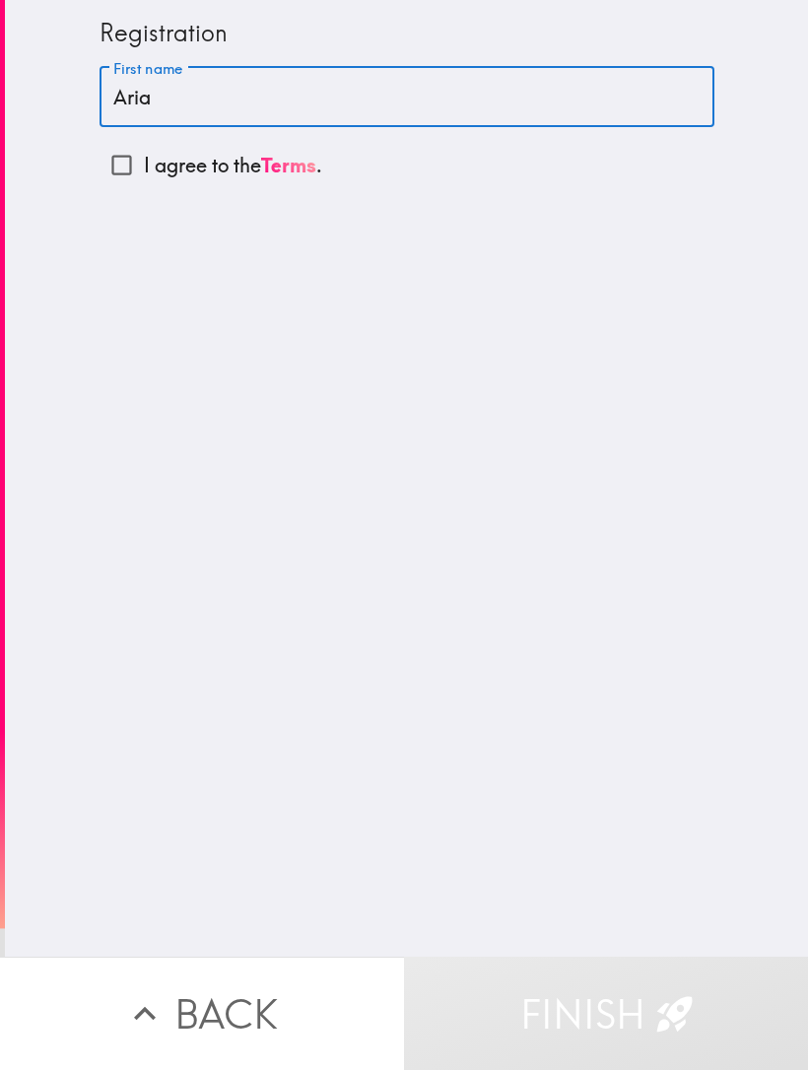
type input "Aria"
click at [121, 176] on input "I agree to the Terms ." at bounding box center [122, 165] width 44 height 44
checkbox input "true"
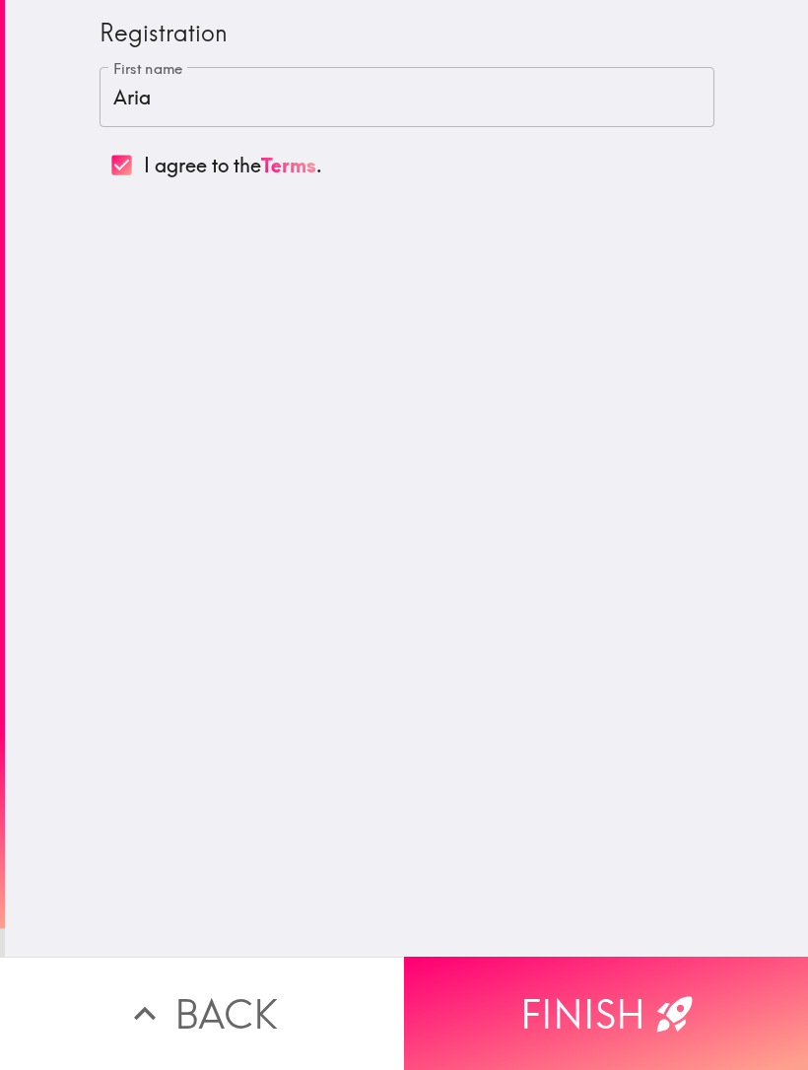
click at [713, 1006] on button "Finish" at bounding box center [606, 1013] width 404 height 113
